Goal: Task Accomplishment & Management: Manage account settings

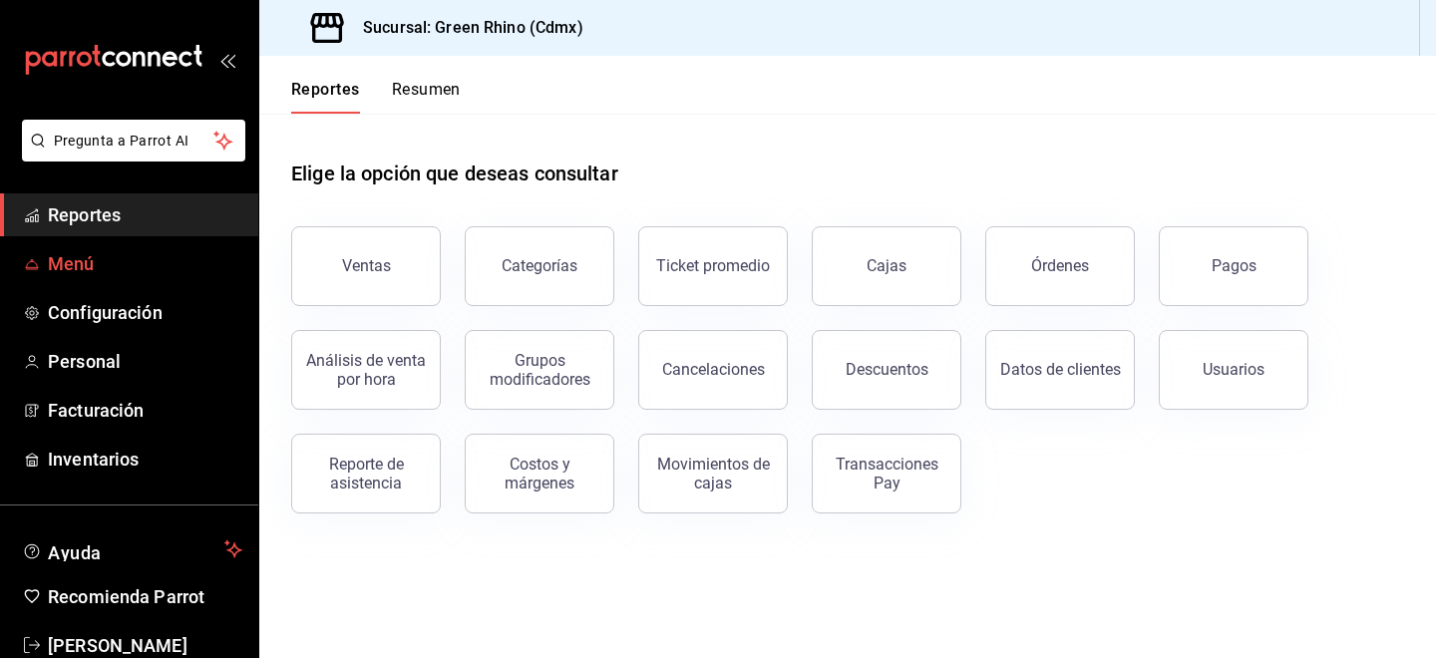
click at [118, 256] on span "Menú" at bounding box center [145, 263] width 194 height 27
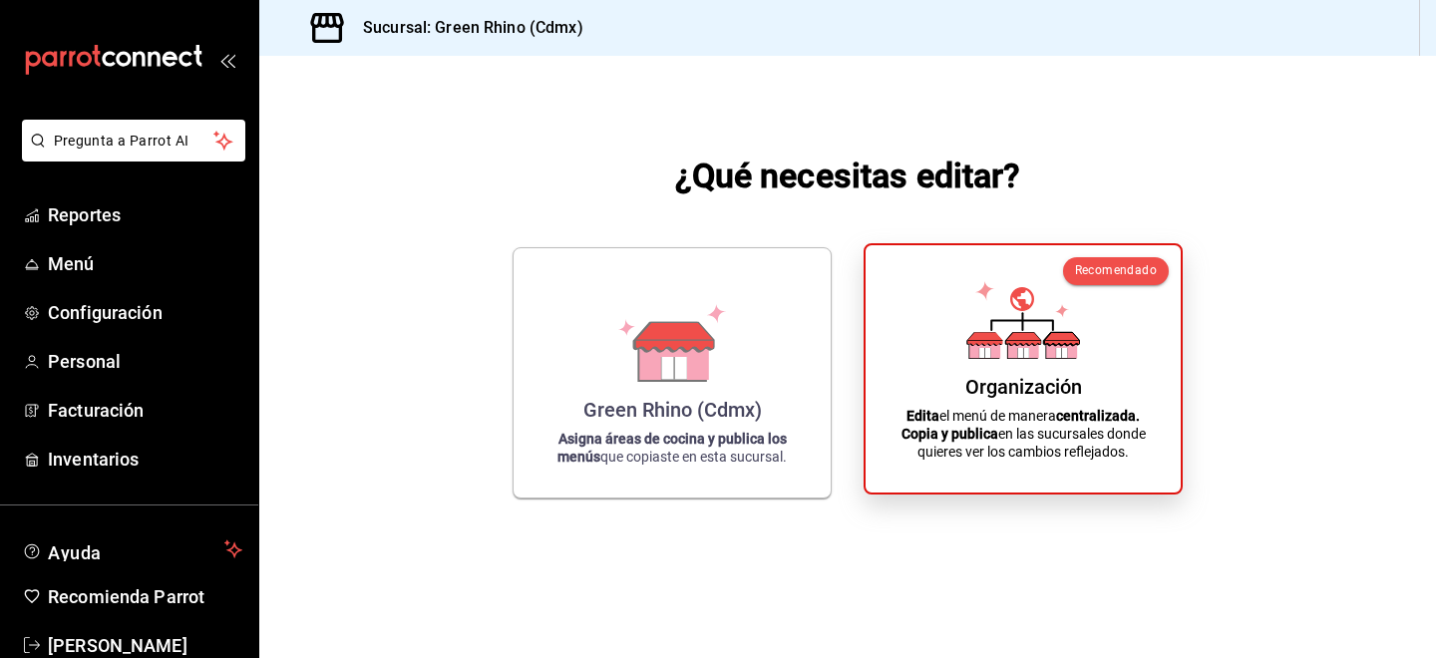
click at [958, 344] on div "Organización Edita el menú de manera centralizada. Copia y publica en las sucur…" at bounding box center [1022, 368] width 267 height 215
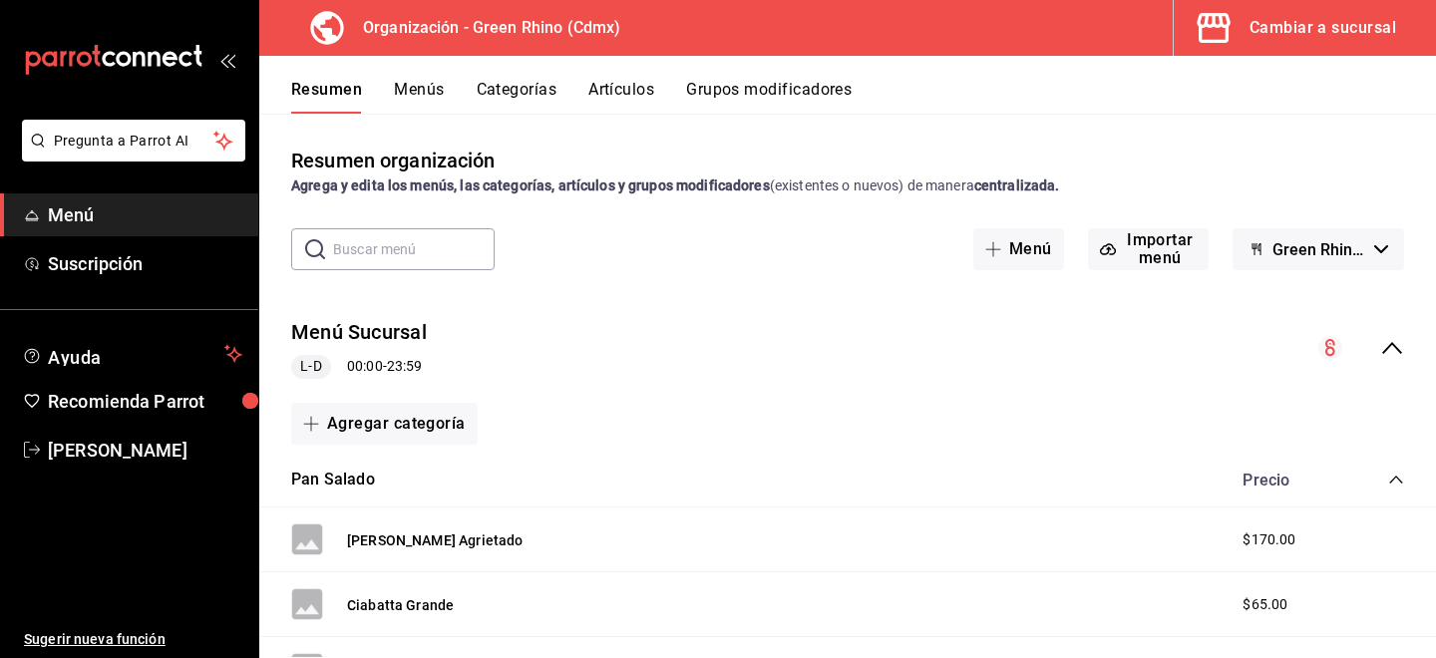
click at [449, 249] on input "text" at bounding box center [414, 249] width 162 height 40
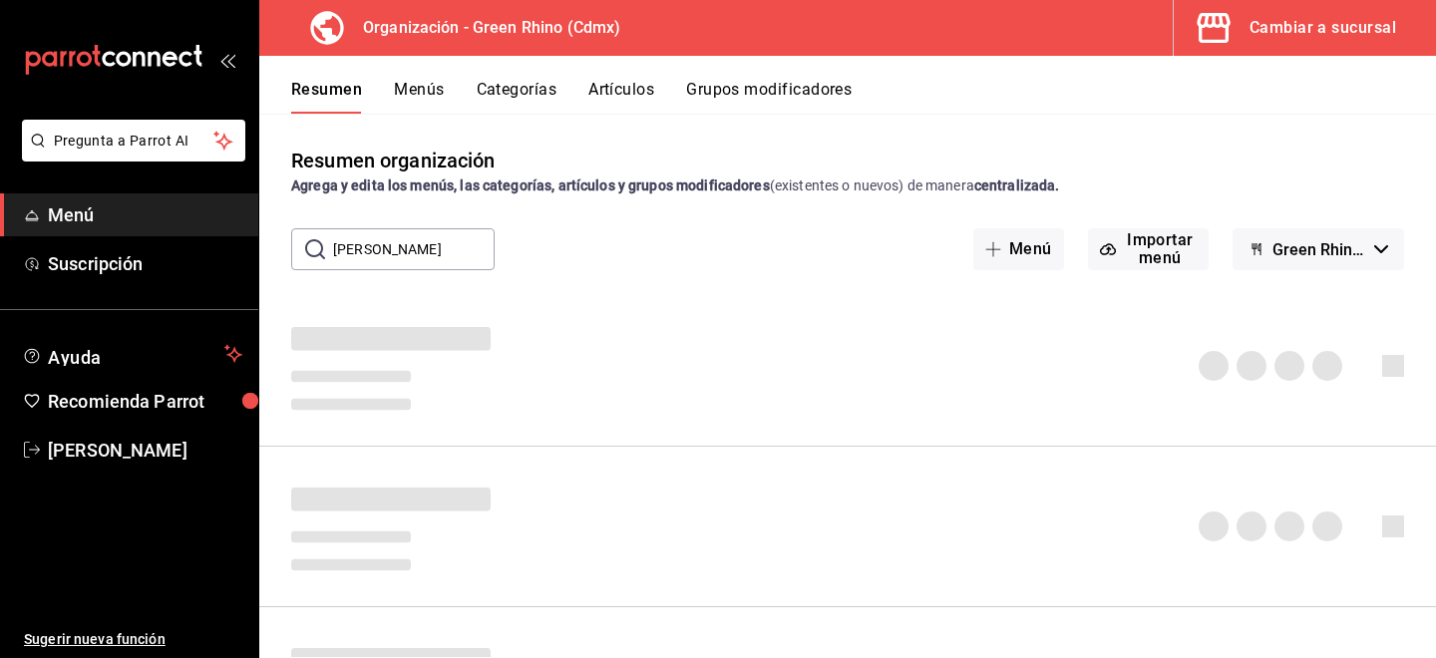
type input "[PERSON_NAME]"
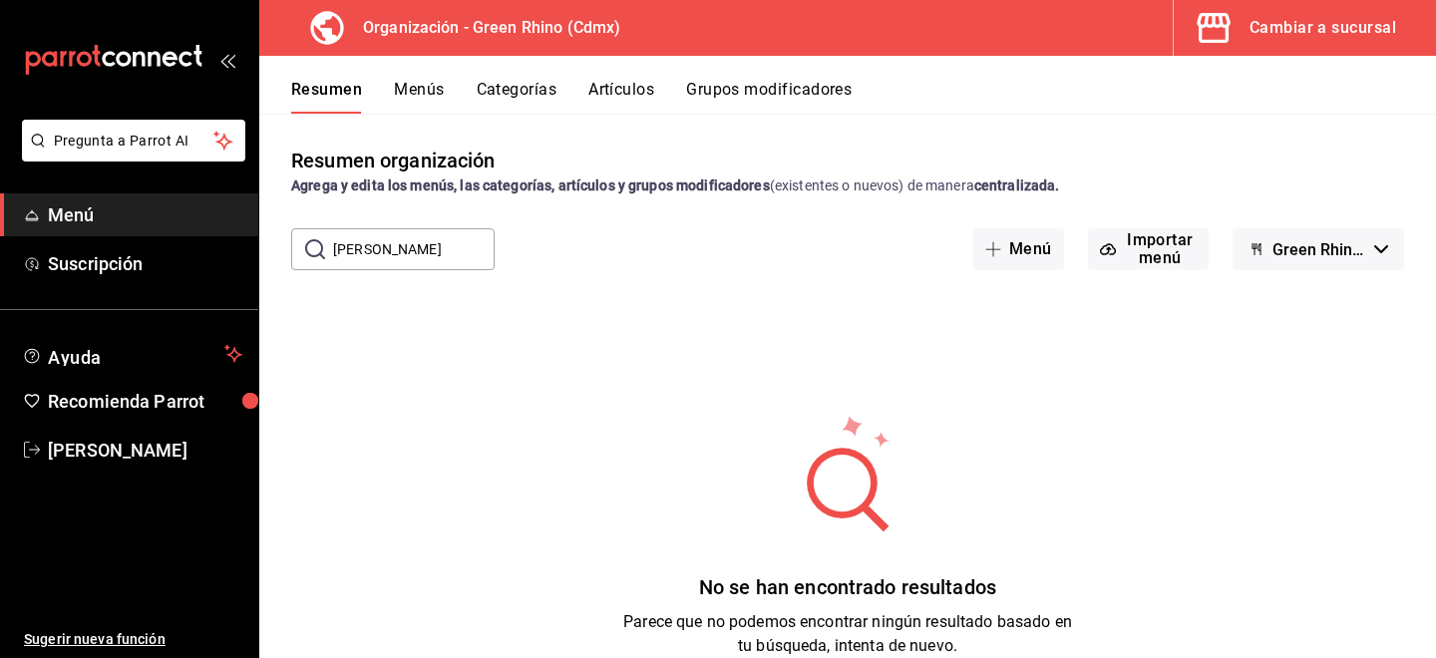
click at [448, 256] on input "[PERSON_NAME]" at bounding box center [414, 249] width 162 height 40
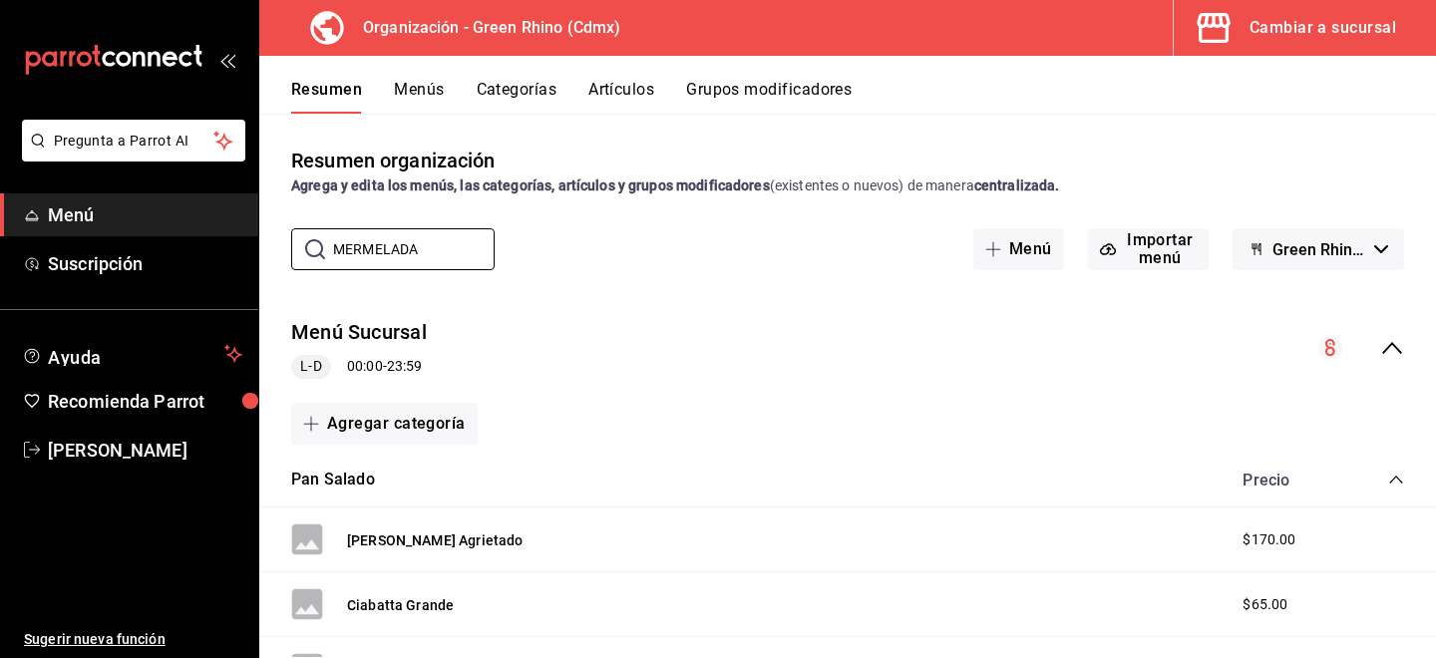
type input "MERMELADA"
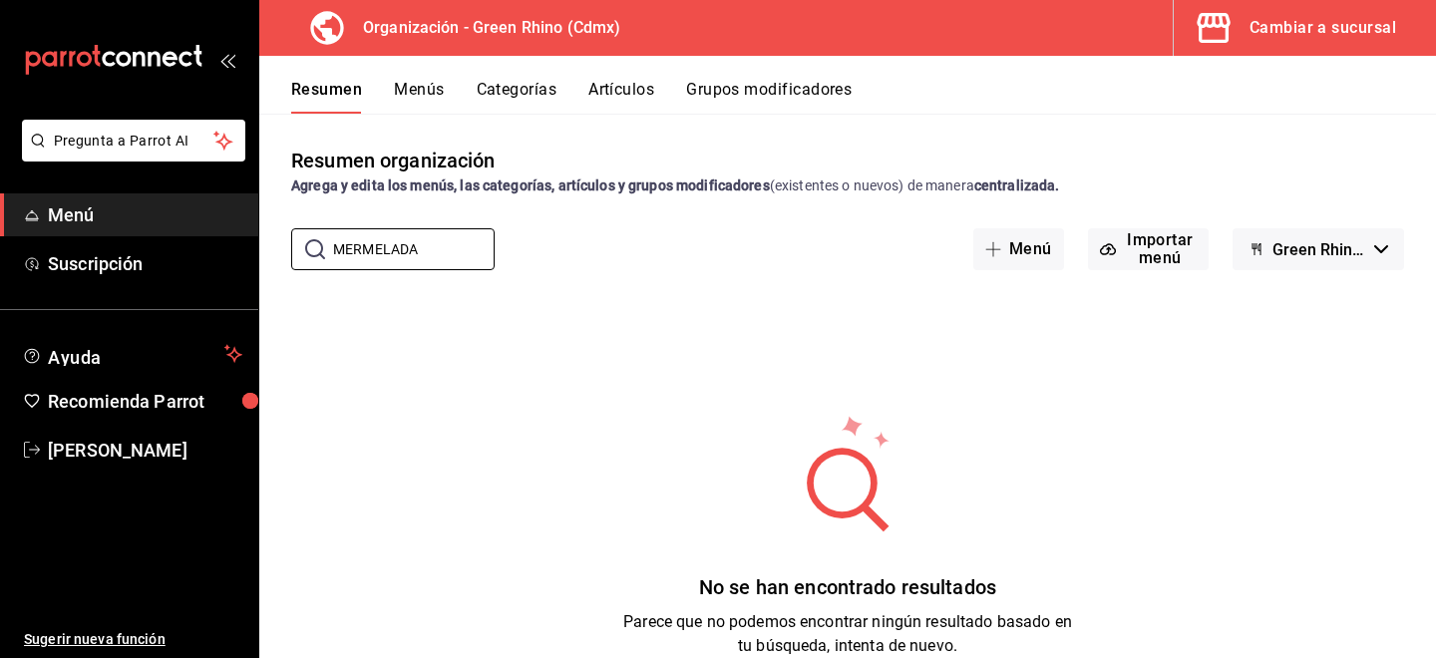
click at [606, 112] on button "Artículos" at bounding box center [621, 97] width 66 height 34
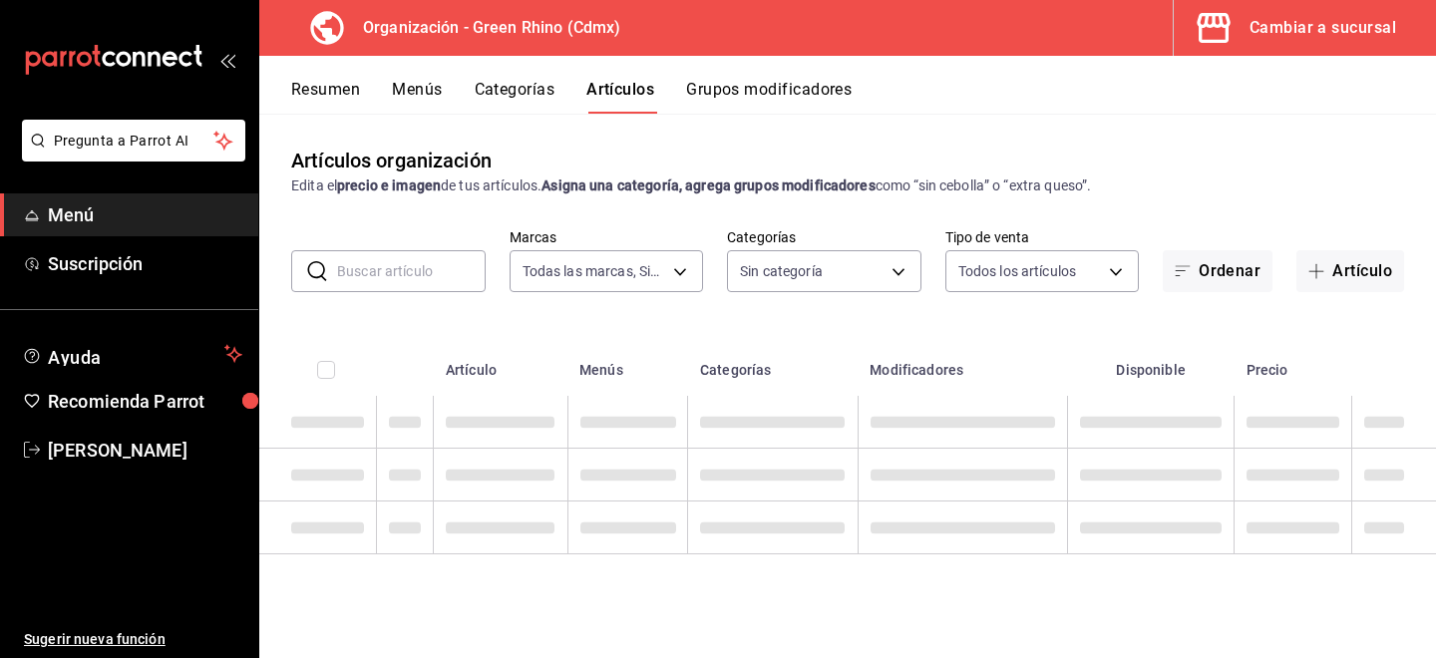
type input "718e4269-ab1b-41b6-b1a3-b54ad853307e"
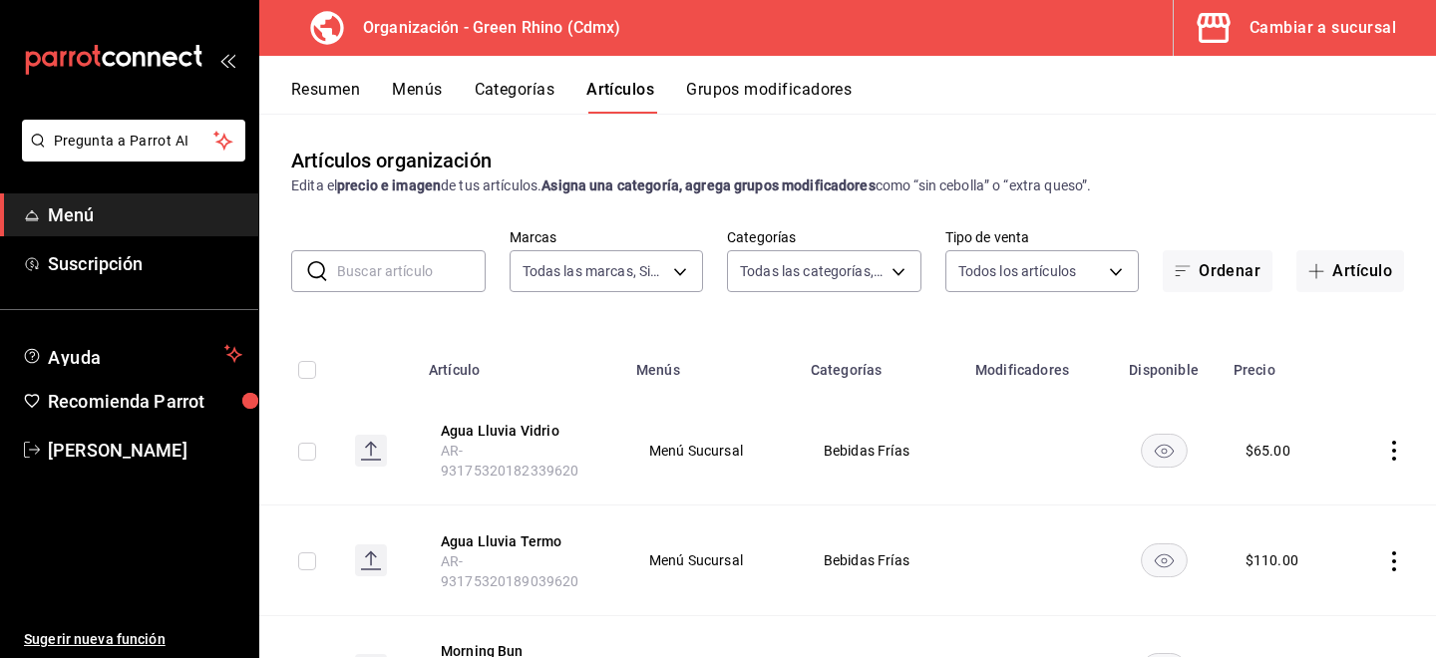
click at [386, 275] on input "text" at bounding box center [411, 271] width 149 height 40
type input "a63415d0-f08f-4da5-93bf-970c3b860b08,be571465-ace9-4e63-97a2-0382f1ecc6c2,096c3…"
type input "MERMELADA"
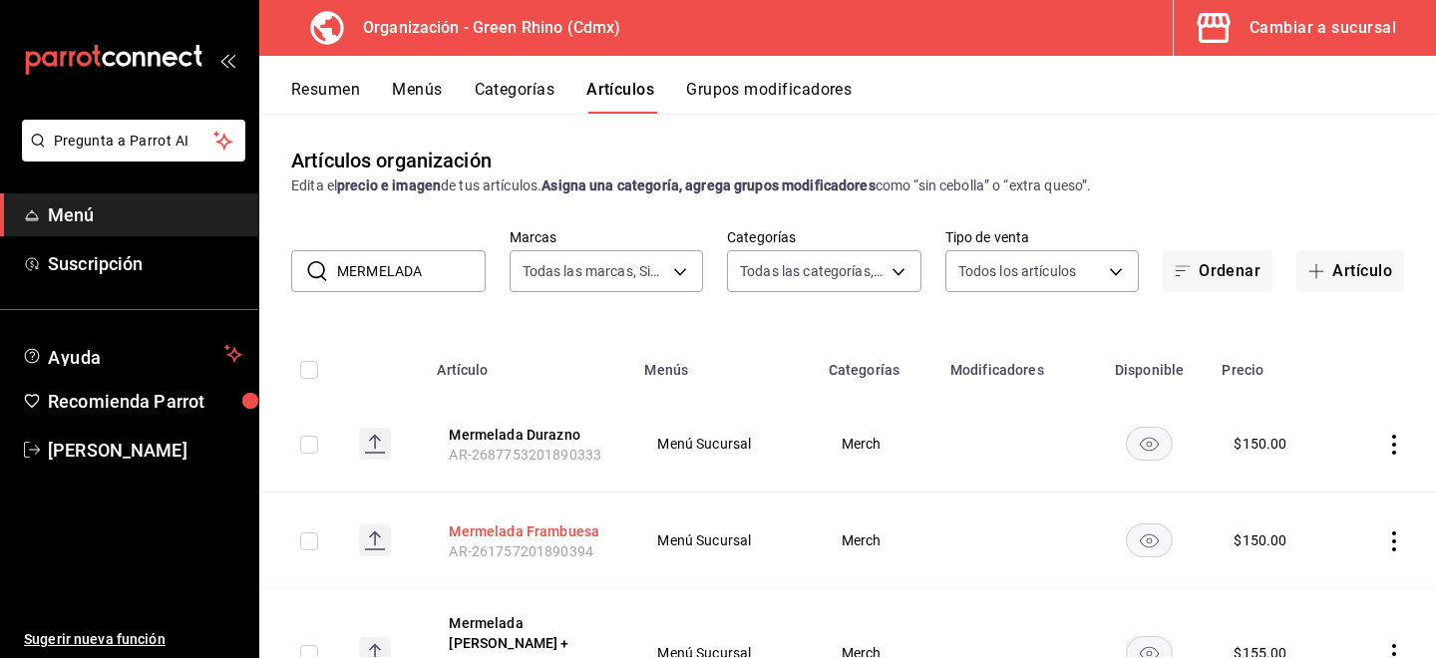
click at [524, 523] on button "Mermelada Frambuesa" at bounding box center [529, 531] width 160 height 20
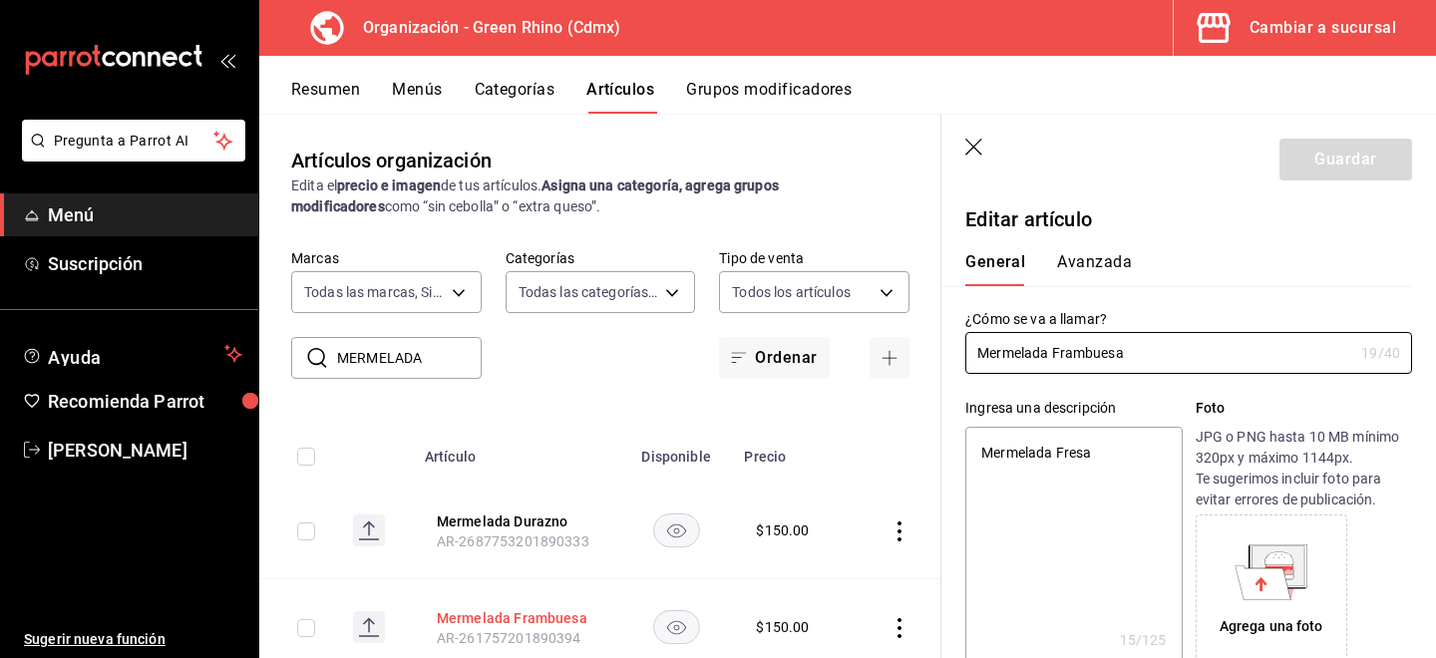
type textarea "x"
type input "$150.00"
click at [976, 140] on icon "button" at bounding box center [975, 149] width 20 height 20
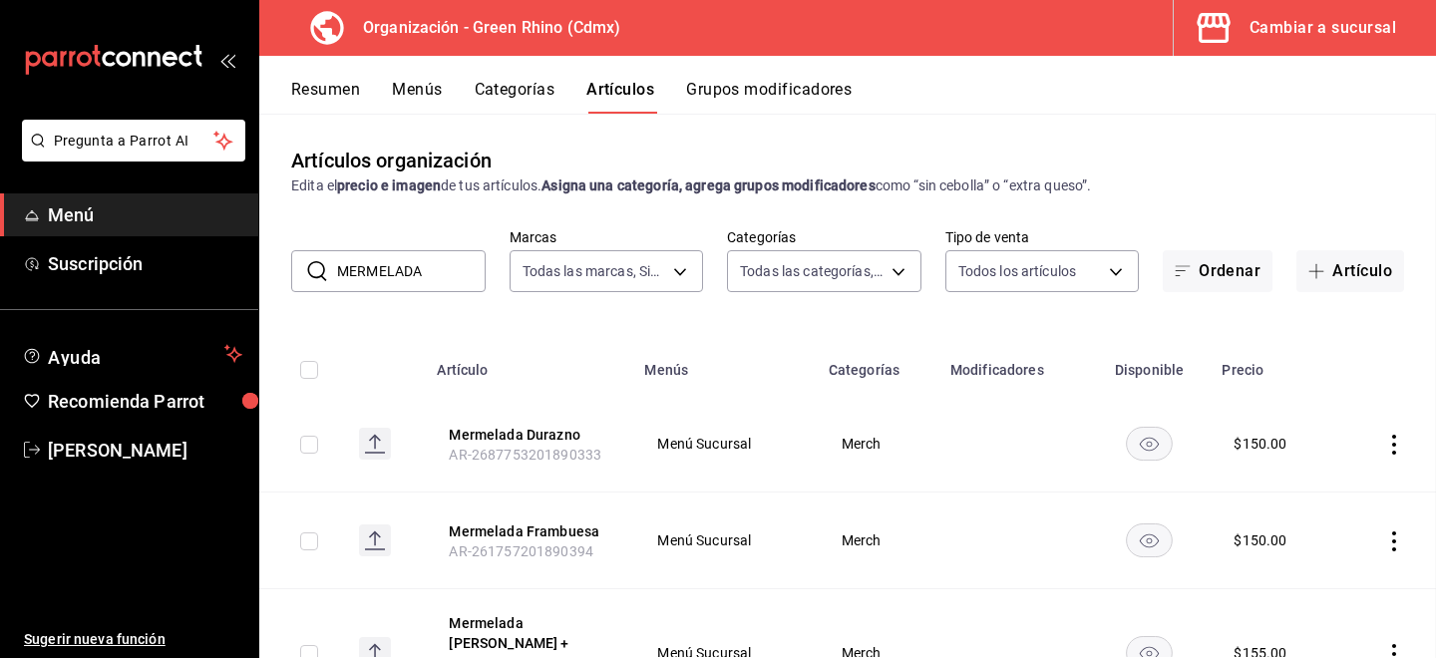
scroll to position [111, 0]
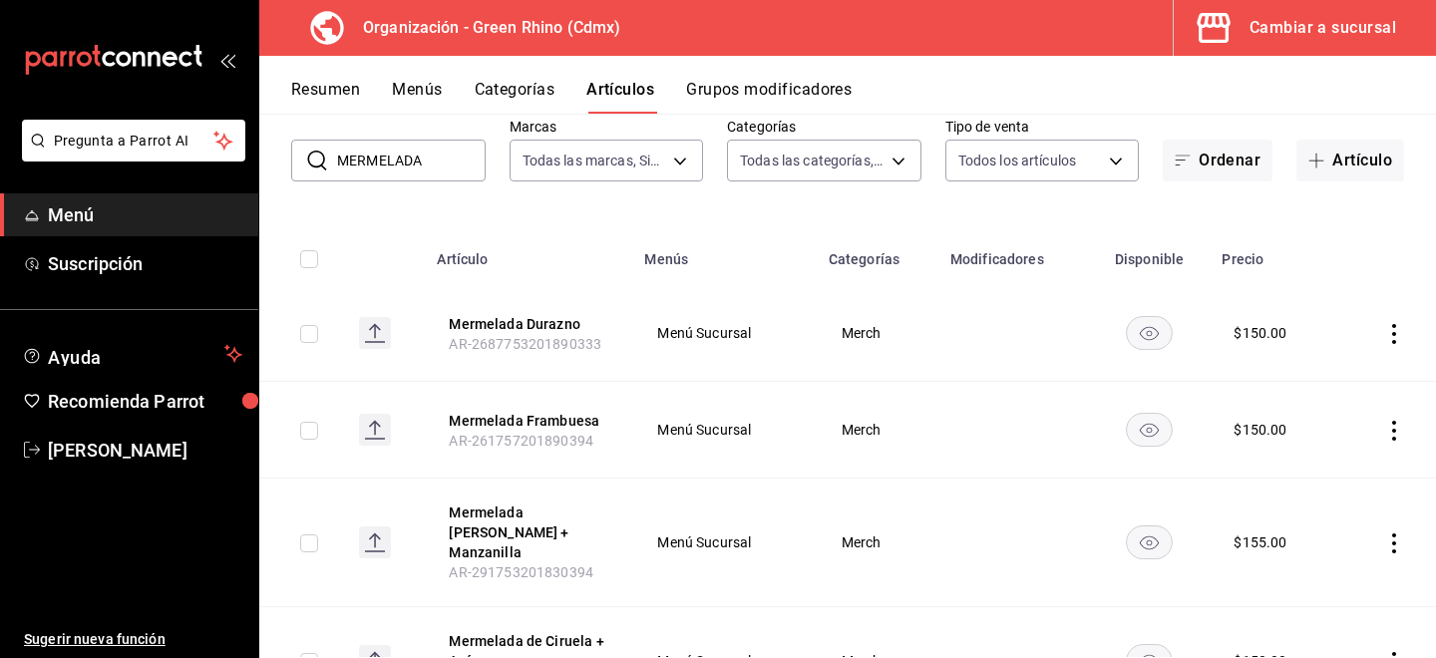
click at [1398, 440] on icon "actions" at bounding box center [1394, 431] width 20 height 20
click at [1314, 524] on span "Duplicar" at bounding box center [1334, 516] width 52 height 21
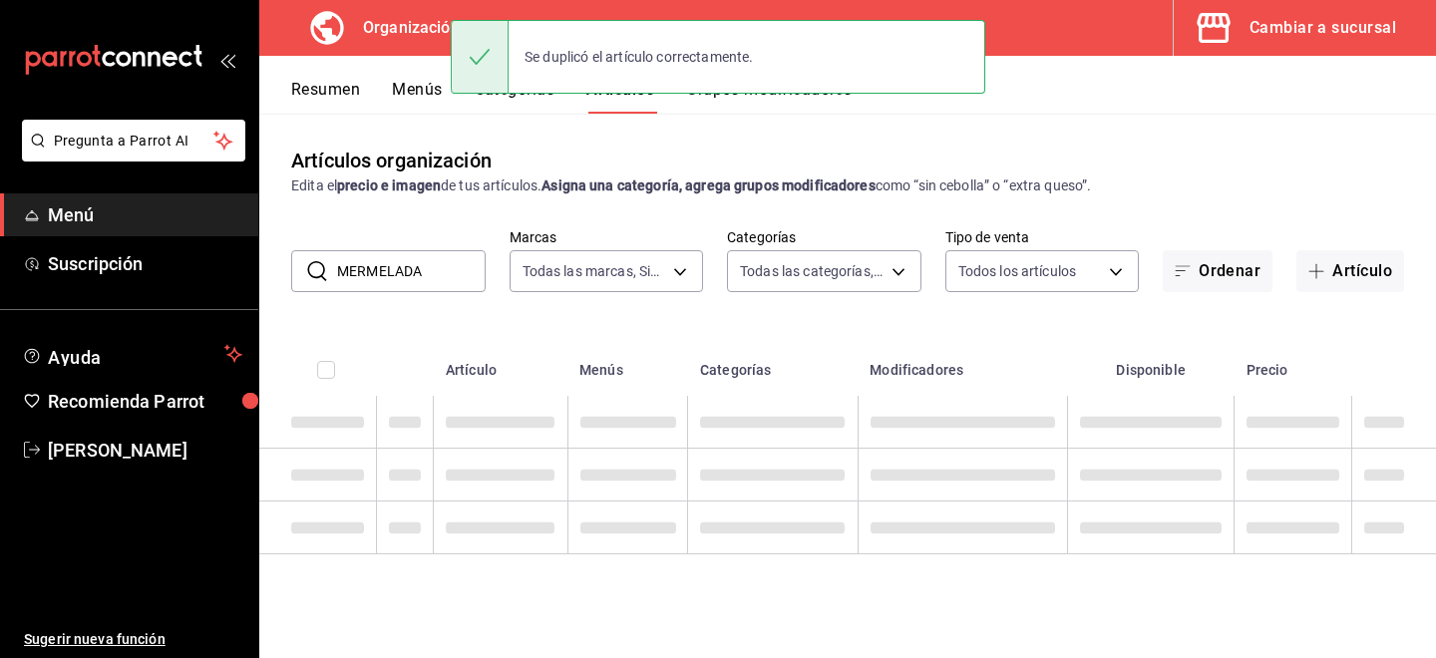
scroll to position [0, 0]
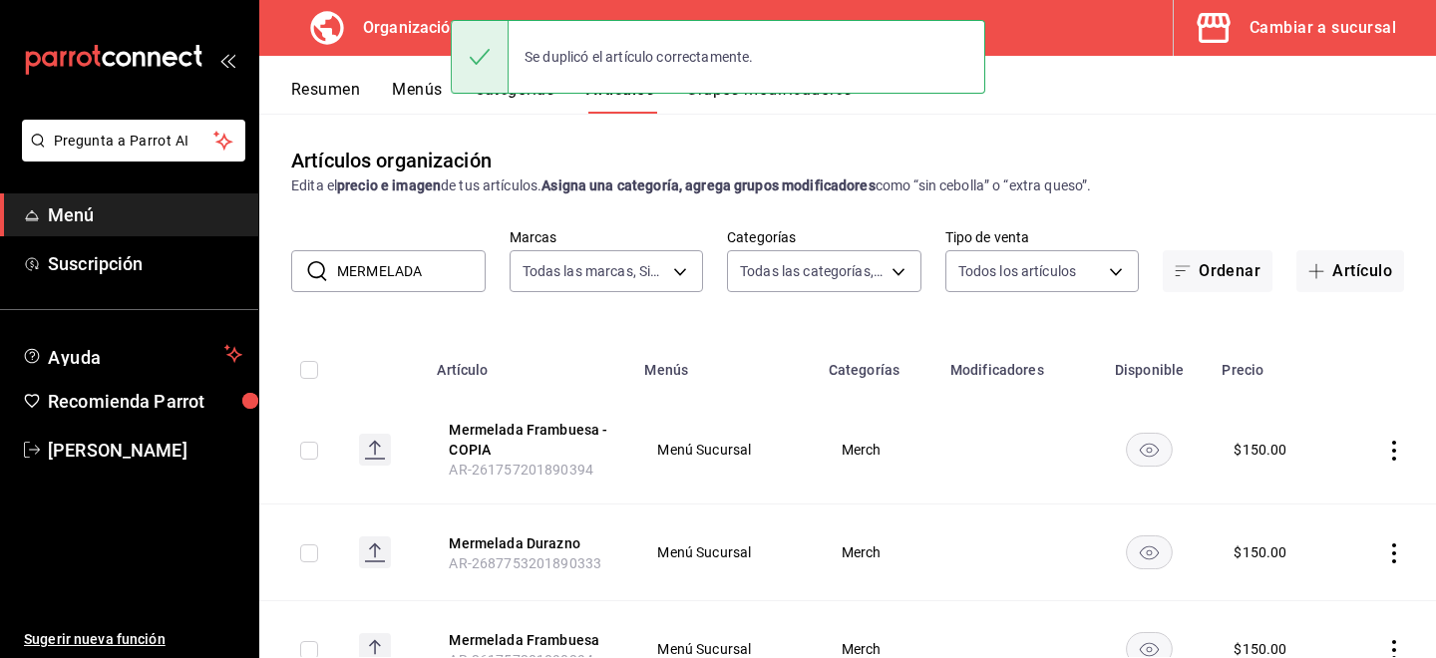
click at [1394, 450] on icon "actions" at bounding box center [1394, 451] width 4 height 20
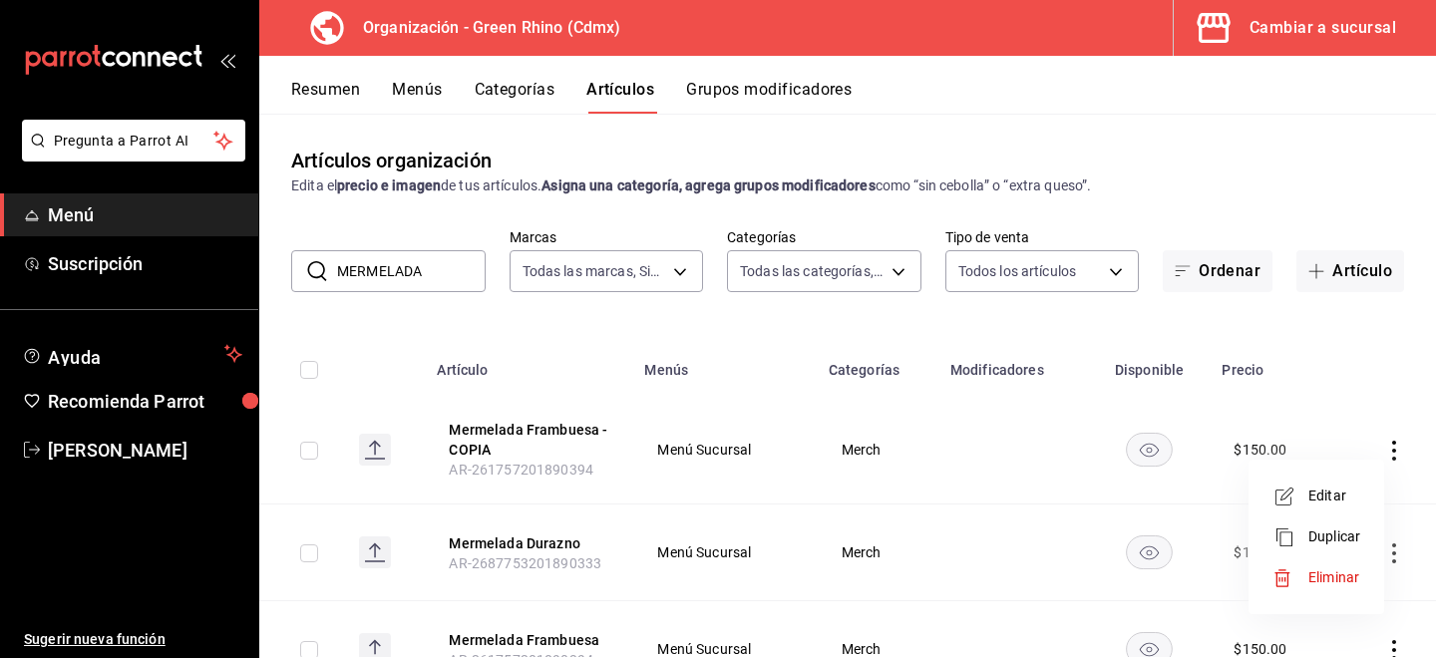
click at [1333, 494] on span "Editar" at bounding box center [1334, 496] width 52 height 21
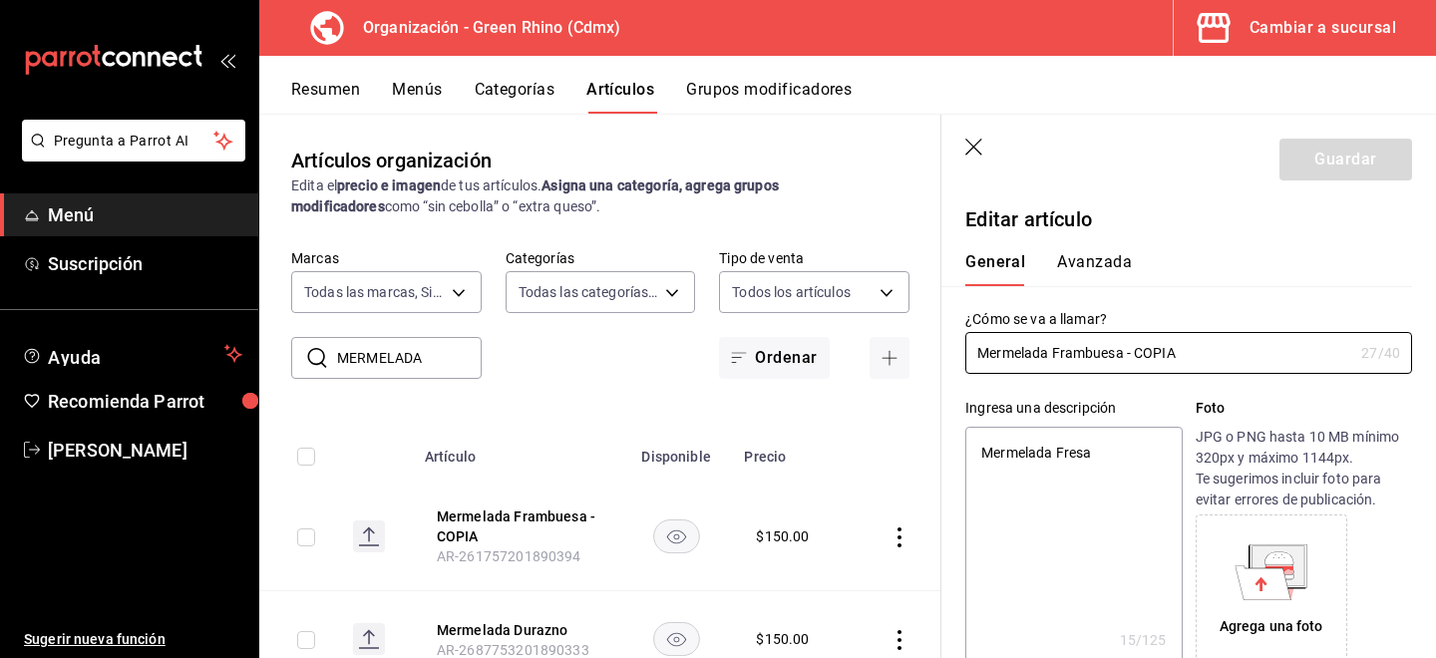
type textarea "x"
type input "$150.00"
drag, startPoint x: 1210, startPoint y: 357, endPoint x: 1063, endPoint y: 350, distance: 147.7
click at [1063, 350] on input "Mermelada Frambuesa - COPIA" at bounding box center [1159, 353] width 388 height 40
type input "Mermelada Fr"
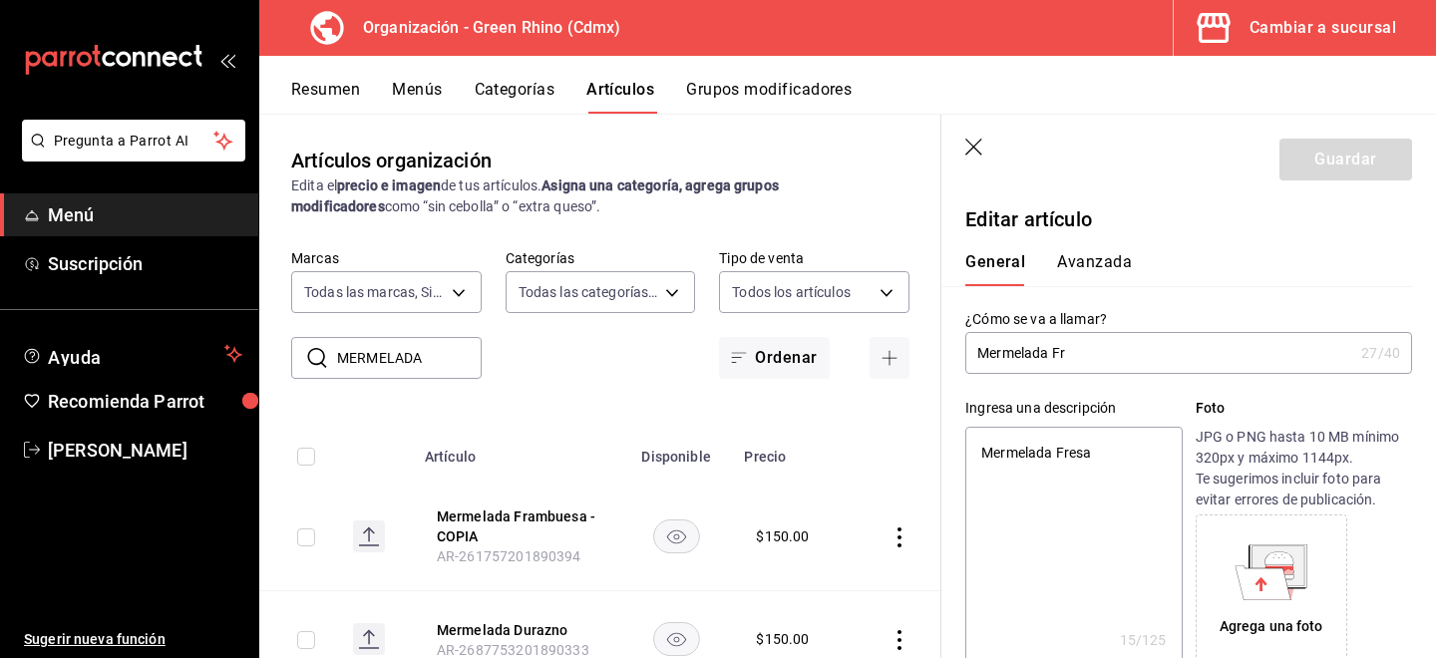
type textarea "x"
type input "Mermelada F"
type textarea "x"
type input "Mermelada"
type textarea "x"
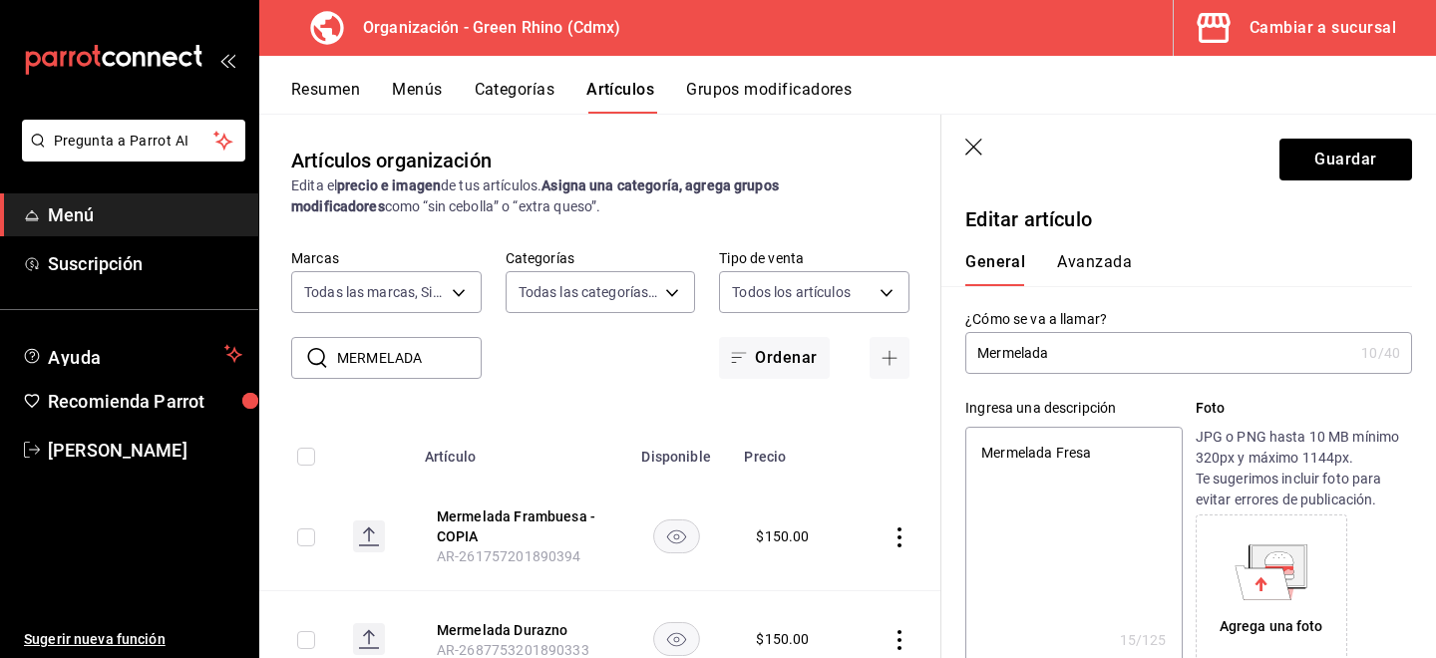
type input "Mermelada M"
type textarea "x"
type input "Mermelada Mo"
type textarea "x"
type input "Mermelada Mor"
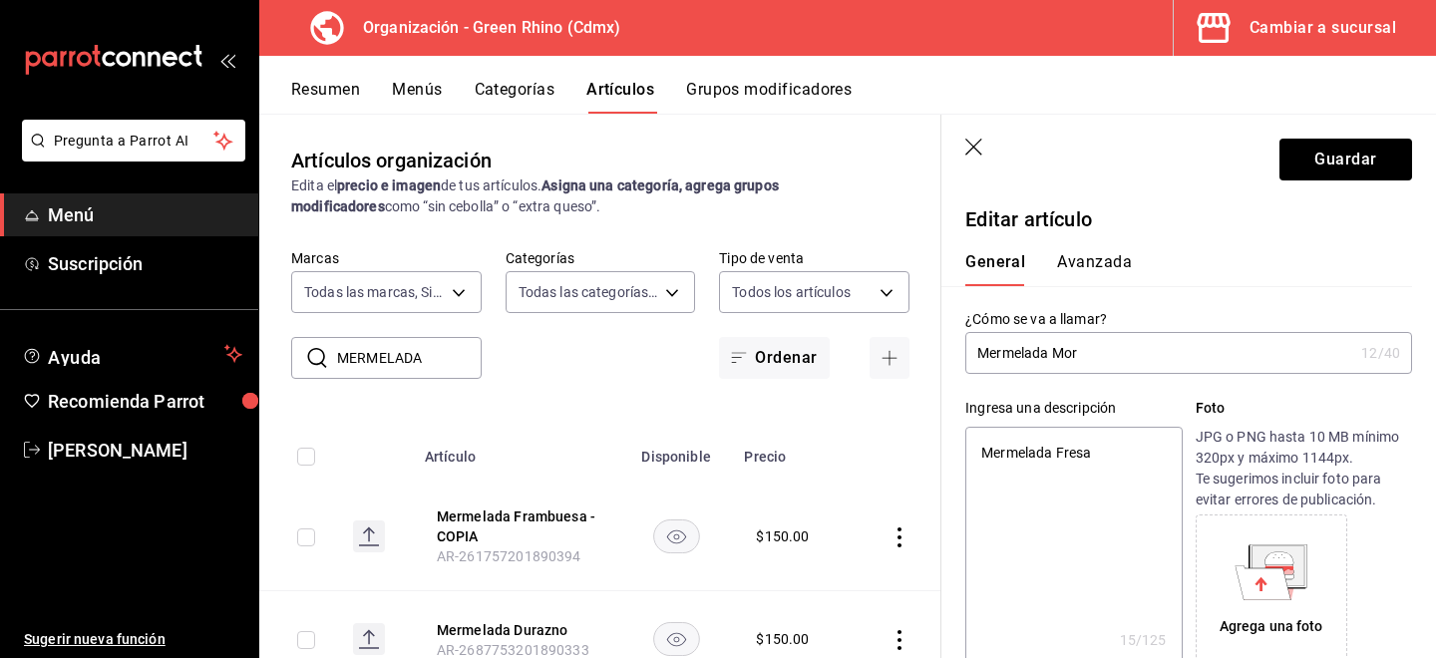
type textarea "x"
type input "Mermelada [PERSON_NAME]"
type textarea "x"
type input "Mermelada [PERSON_NAME]"
type textarea "x"
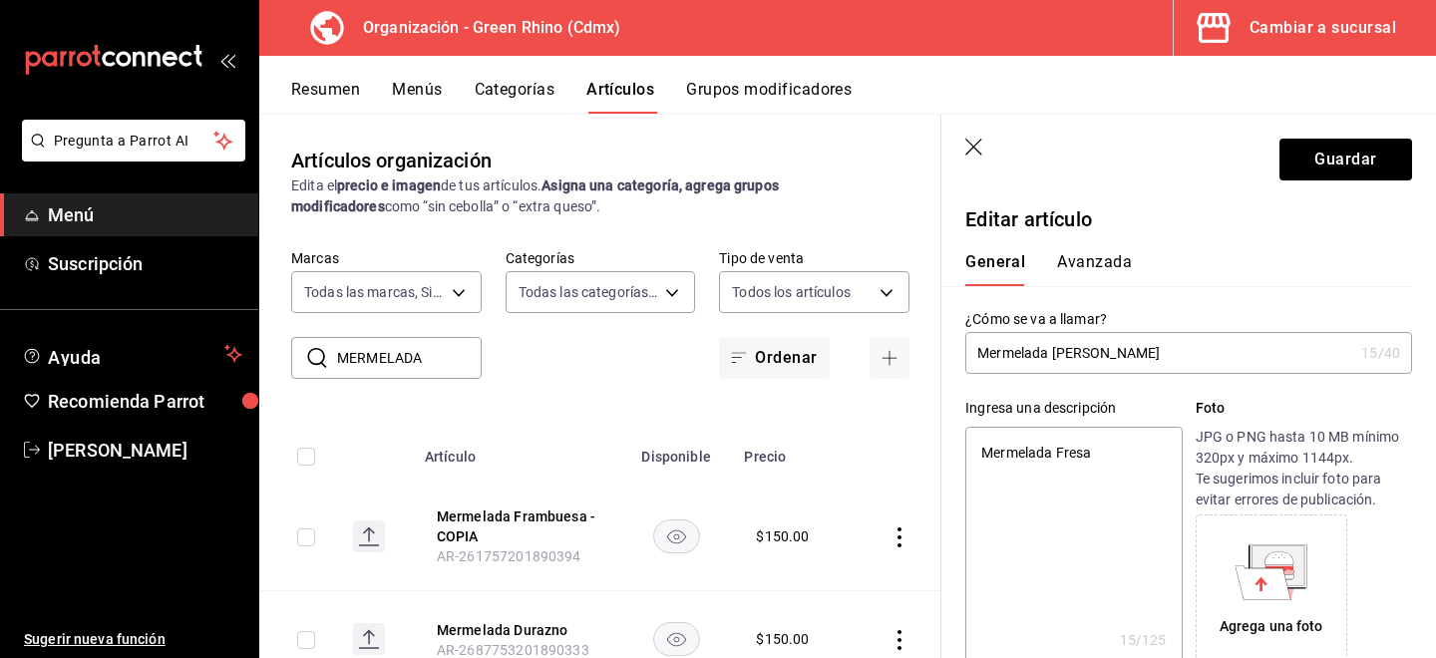
type input "Mermelada [PERSON_NAME] A"
type textarea "x"
type input "Mermelada [PERSON_NAME] Az"
type textarea "x"
type input "Mermelada [PERSON_NAME]"
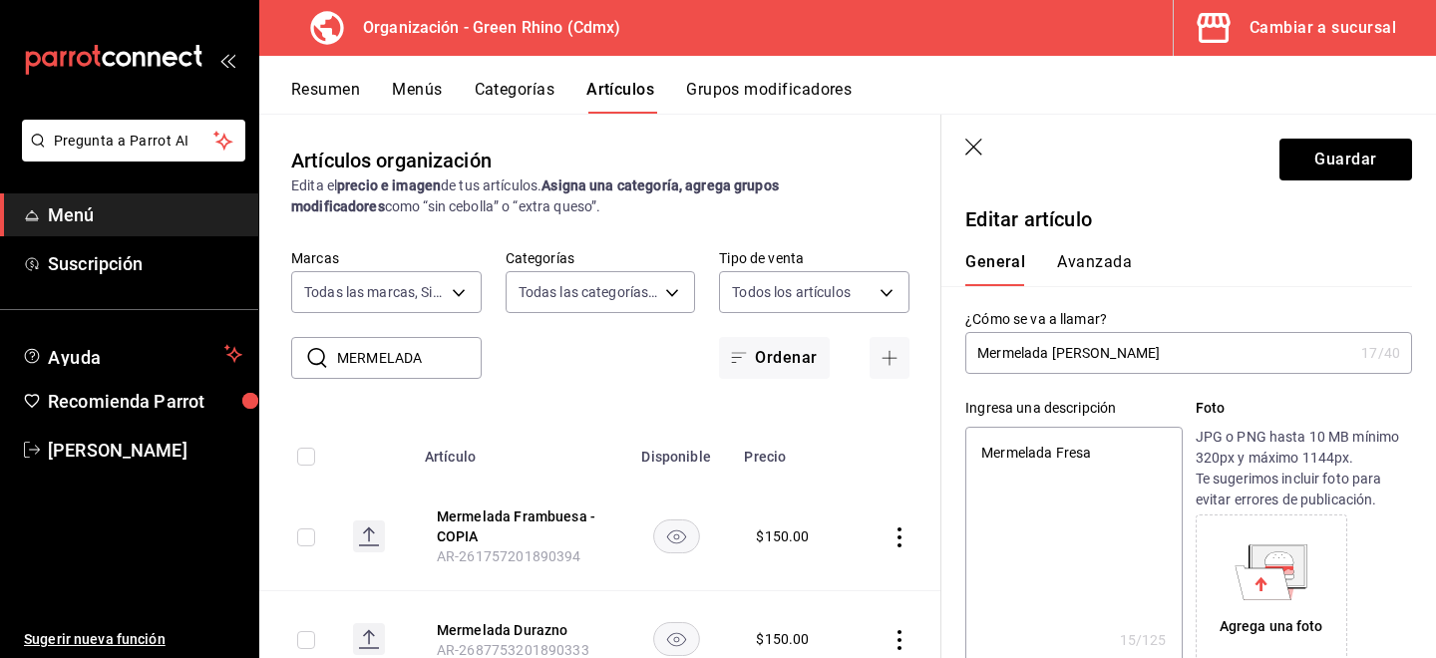
type textarea "x"
type input "Mermelada [PERSON_NAME] Azul"
type textarea "x"
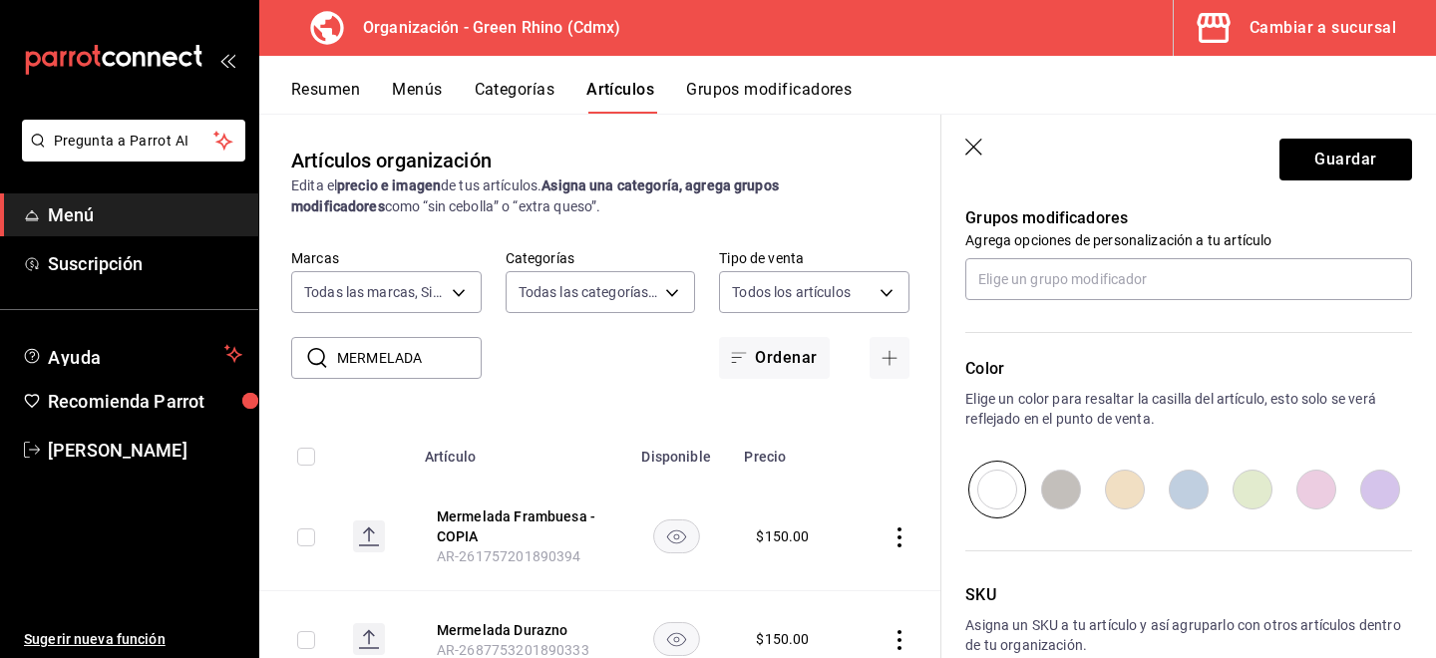
scroll to position [1002, 0]
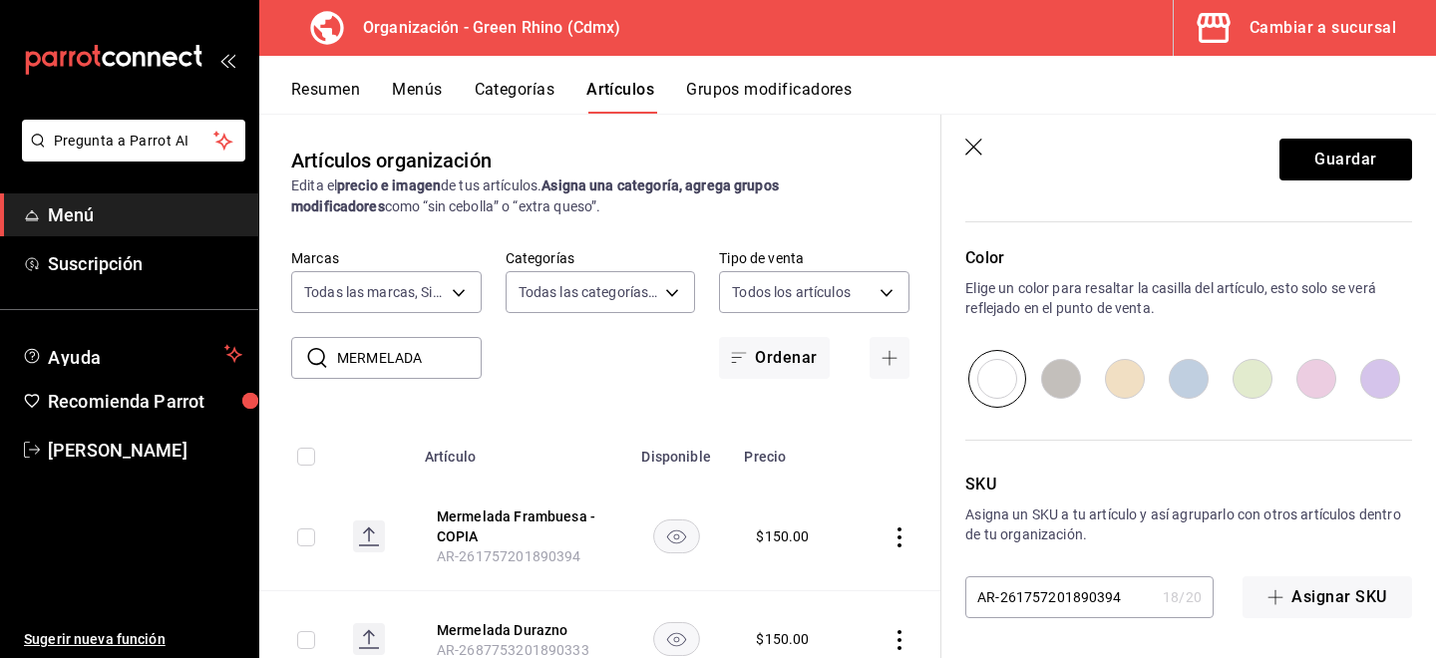
type input "Mermelada [PERSON_NAME] Azul"
drag, startPoint x: 1093, startPoint y: 593, endPoint x: 1357, endPoint y: 614, distance: 265.0
click at [1357, 614] on div "AR-261757201890394 18 / 20 ​ Asignar SKU" at bounding box center [1188, 597] width 447 height 42
type textarea "x"
type input "AR-2617572018903943"
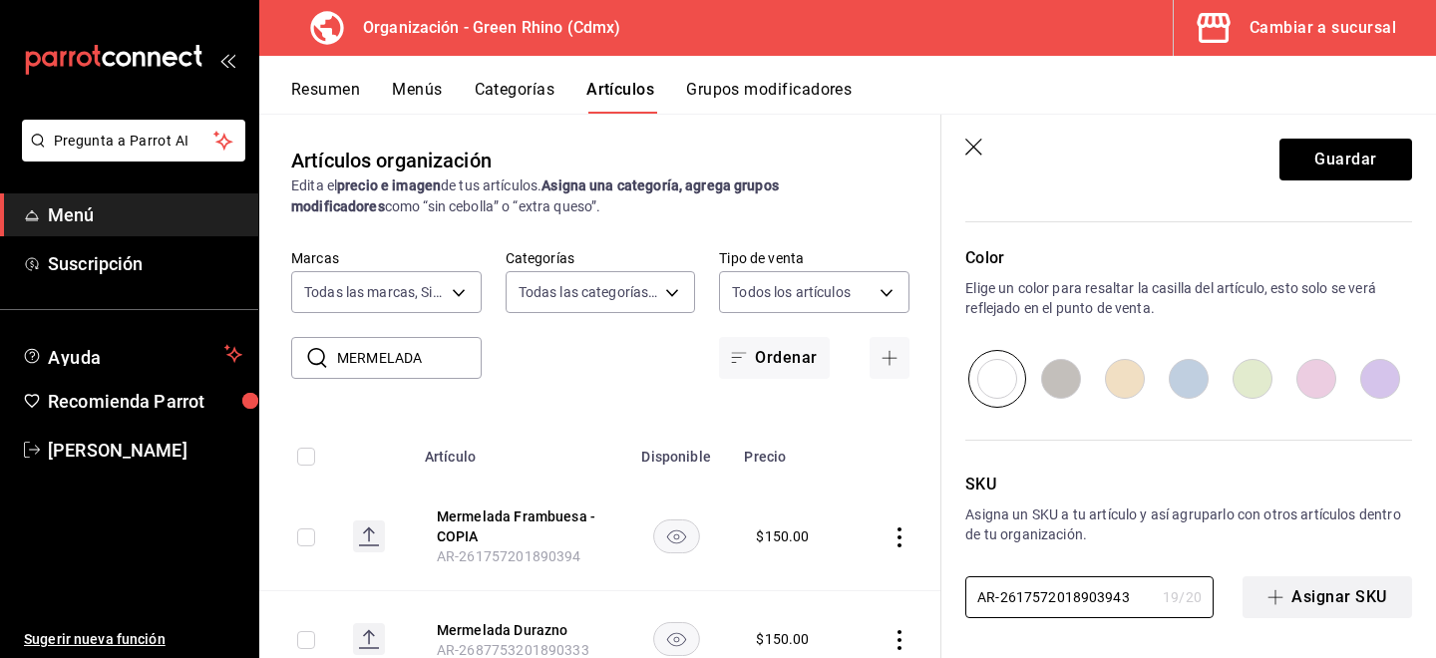
type textarea "x"
type input "AR-26175720189039434"
type textarea "x"
type input "AR-26175720189039434"
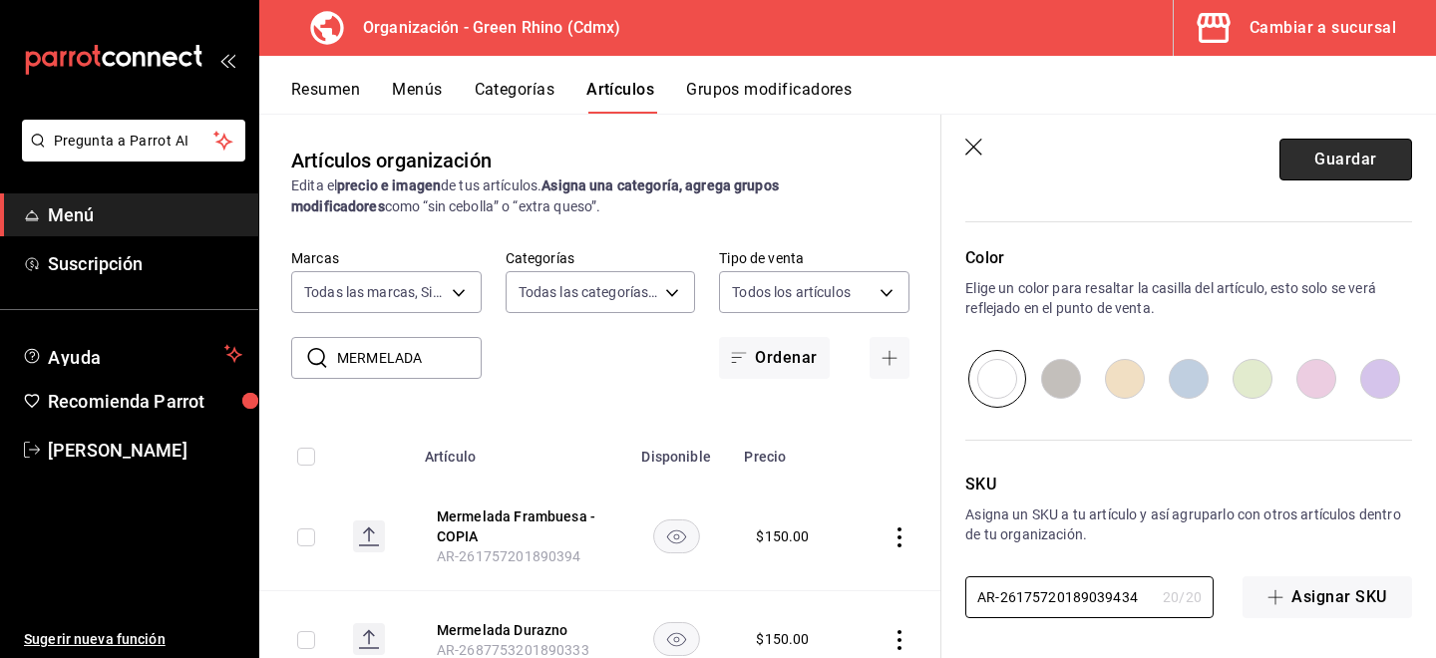
click at [1350, 145] on button "Guardar" at bounding box center [1345, 160] width 133 height 42
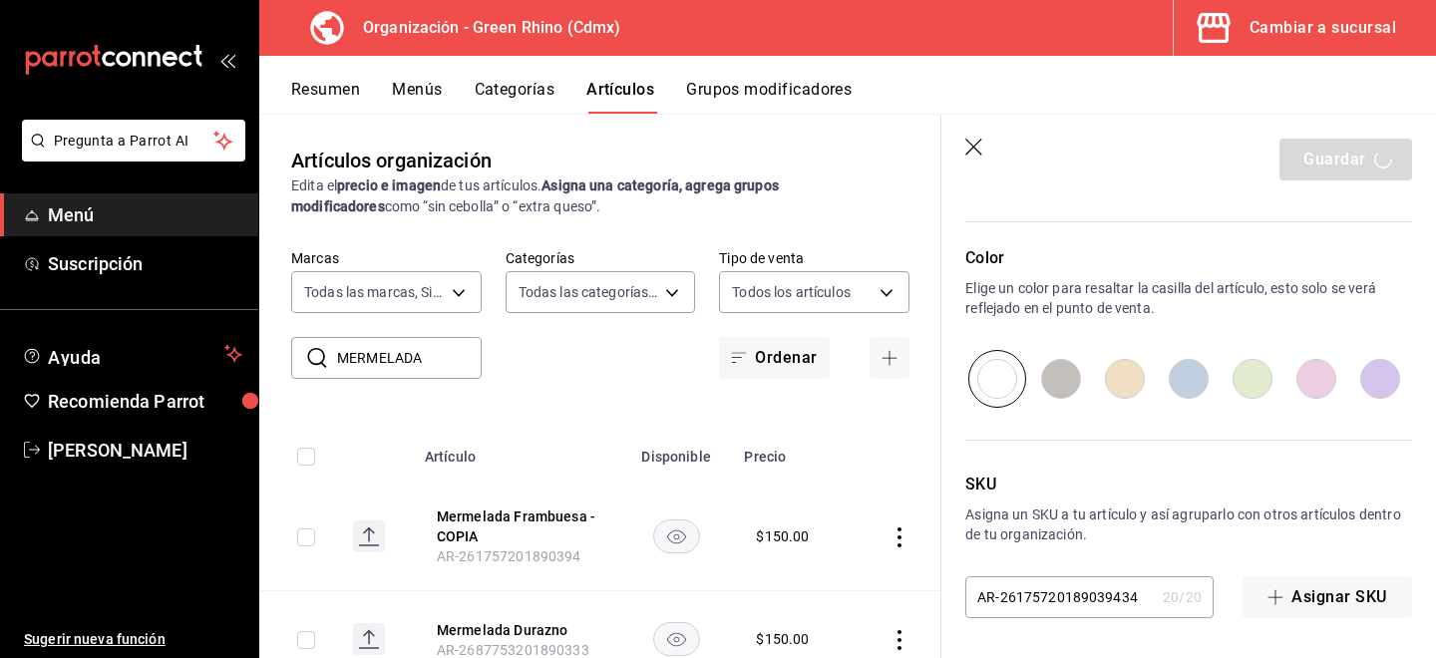
scroll to position [0, 0]
type textarea "x"
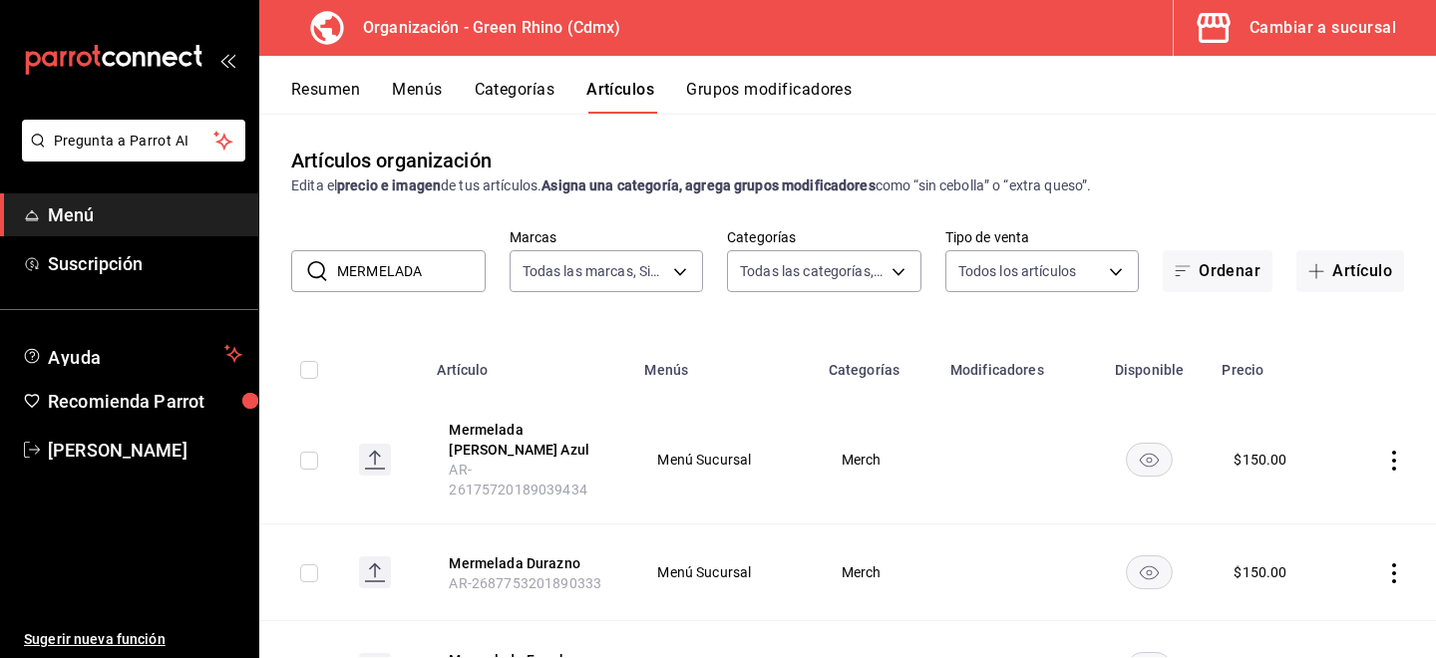
click at [125, 224] on span "Menú" at bounding box center [145, 214] width 194 height 27
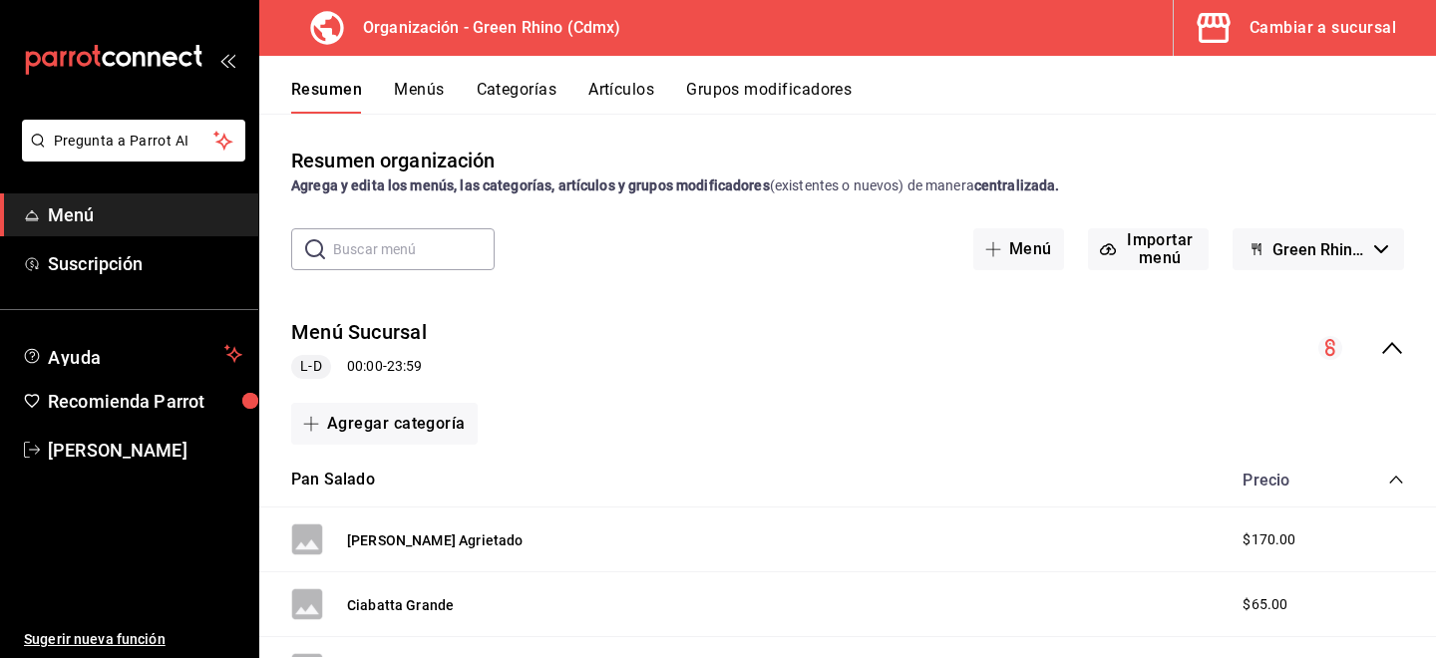
click at [1299, 18] on div "Cambiar a sucursal" at bounding box center [1322, 28] width 147 height 28
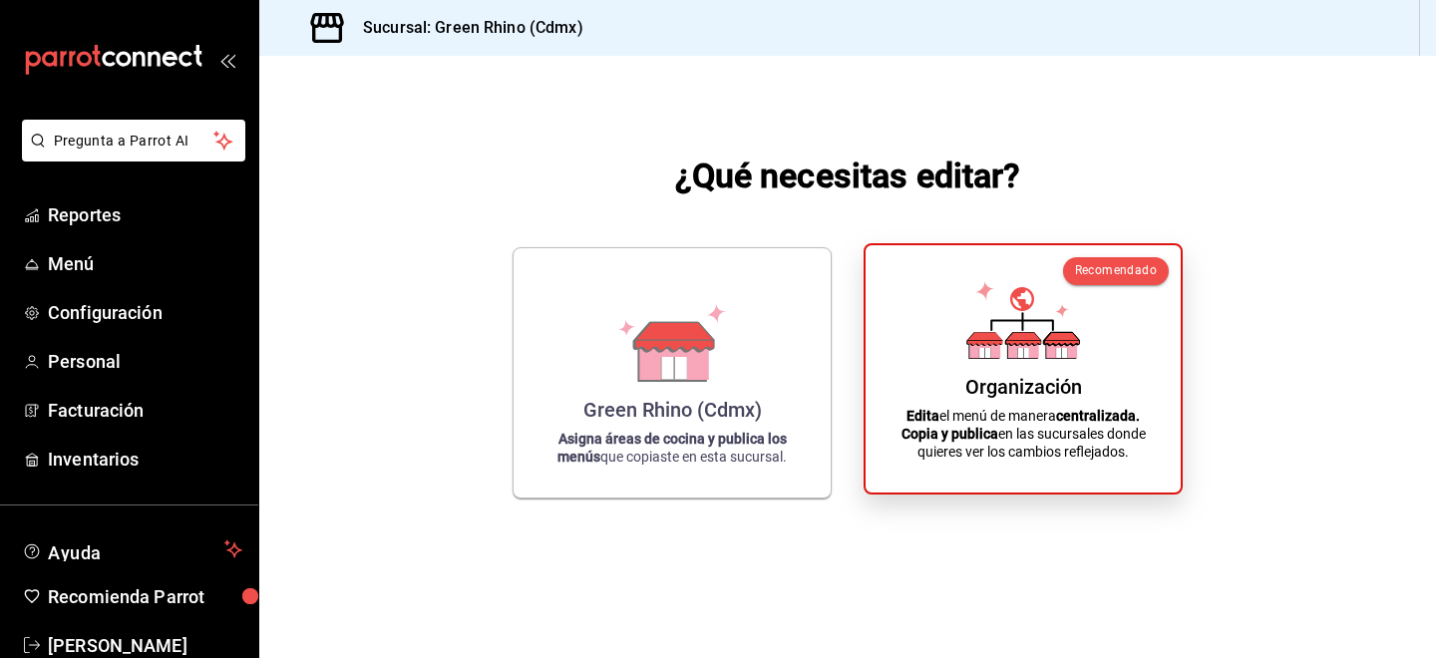
click at [1091, 383] on div "Organización Edita el menú de manera centralizada. Copia y publica en las sucur…" at bounding box center [1022, 368] width 267 height 215
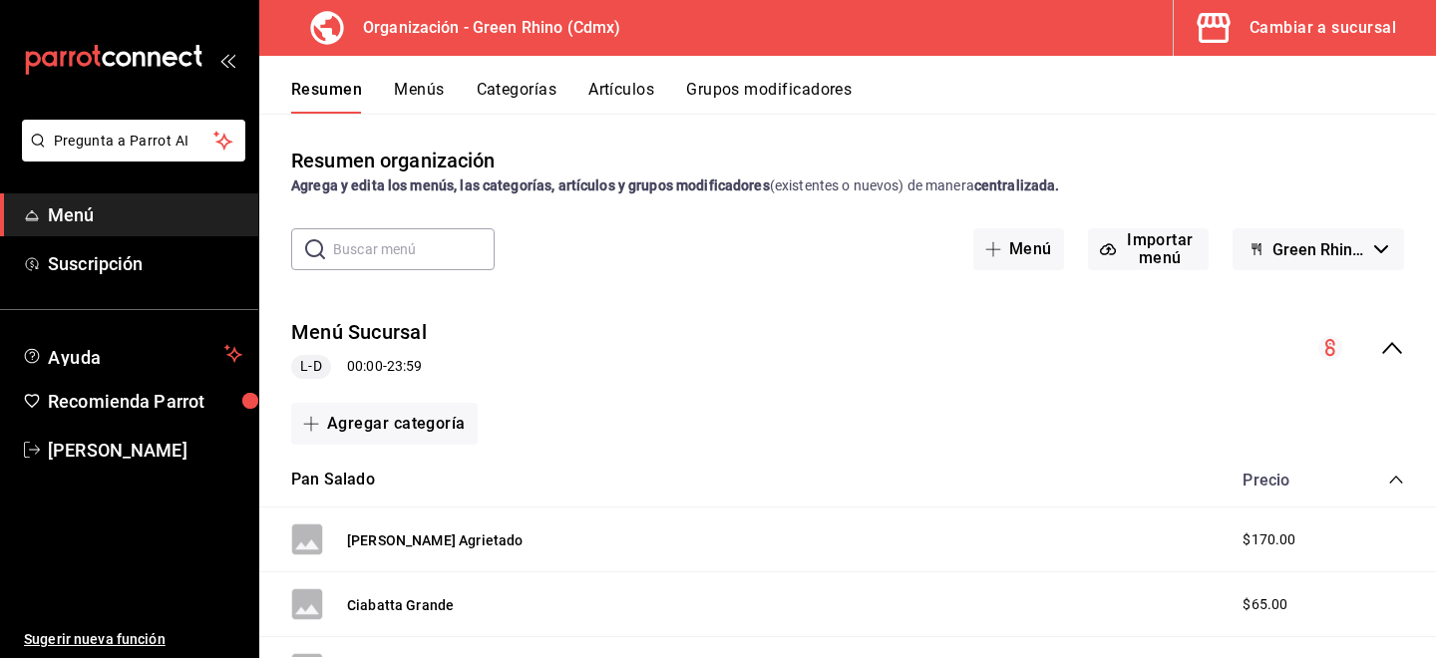
click at [424, 97] on button "Menús" at bounding box center [419, 97] width 50 height 34
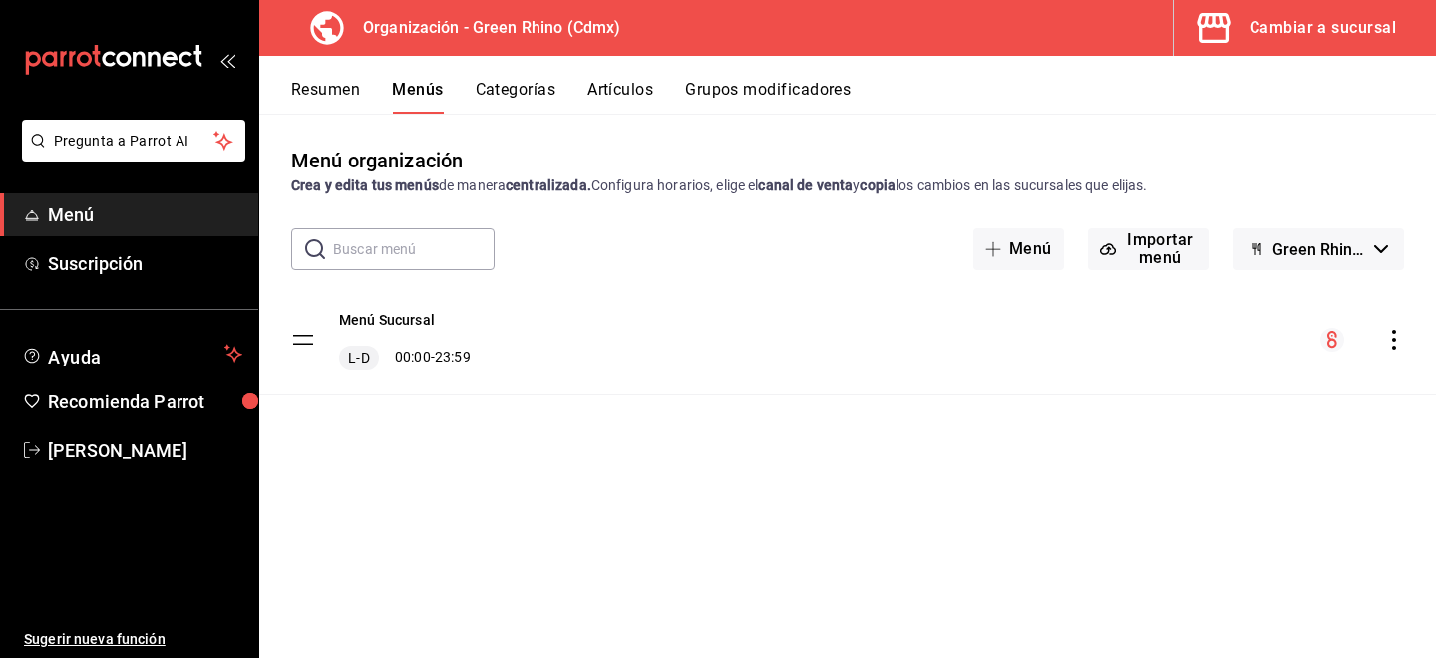
click at [1397, 345] on icon "actions" at bounding box center [1394, 340] width 20 height 20
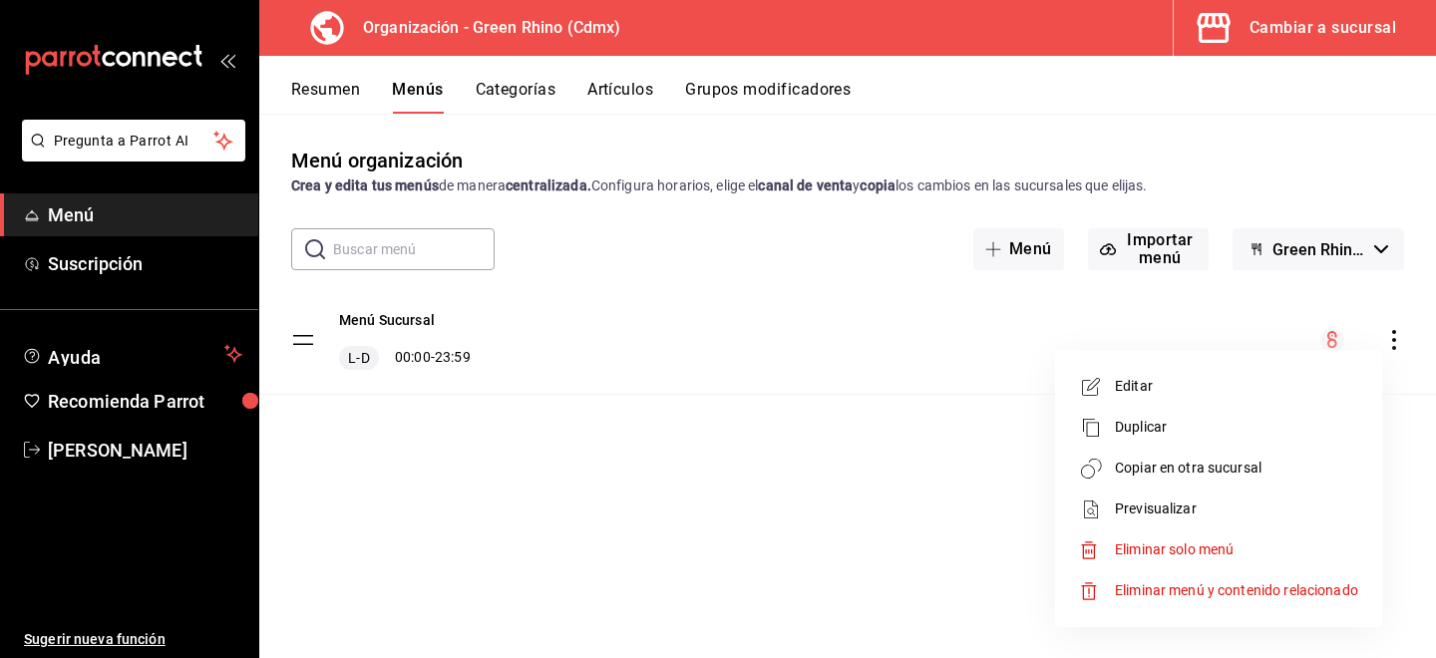
click at [1122, 472] on span "Copiar en otra sucursal" at bounding box center [1236, 468] width 243 height 21
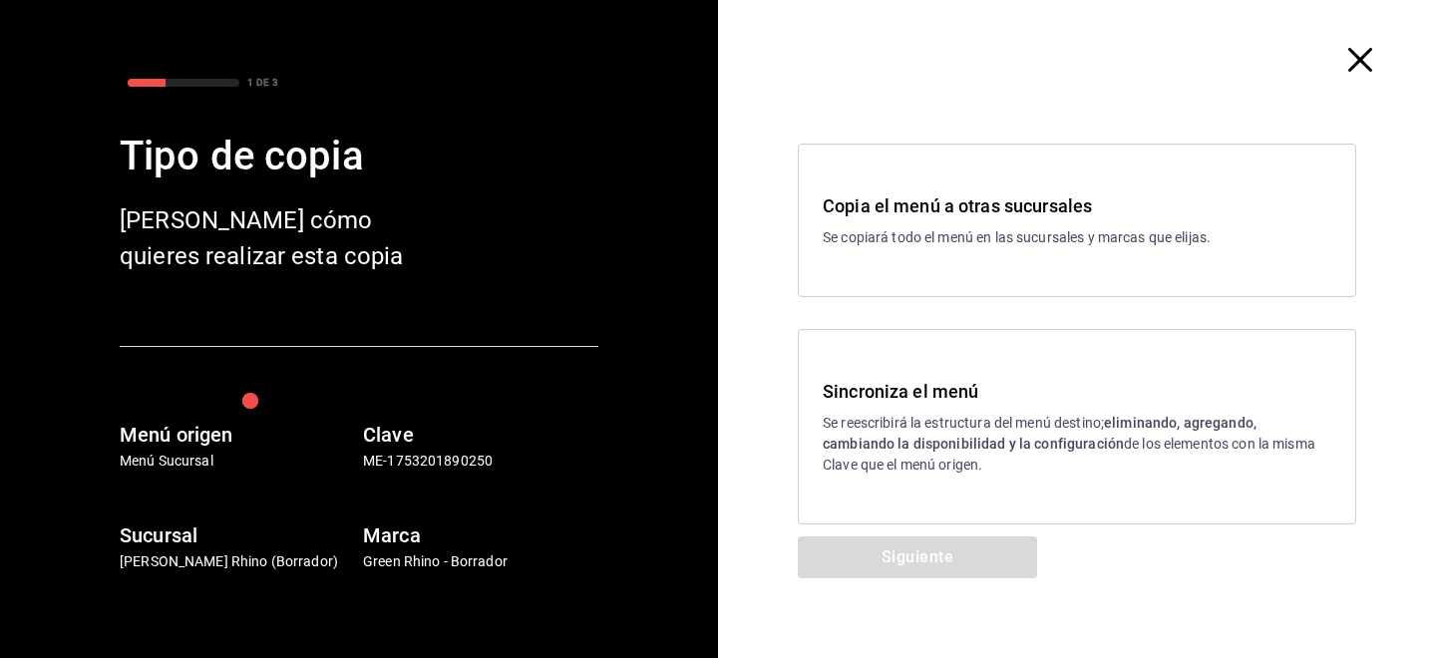
click at [1055, 417] on p "Se reescribirá la estructura del menú destino; eliminando, agregando, cambiando…" at bounding box center [1077, 444] width 508 height 63
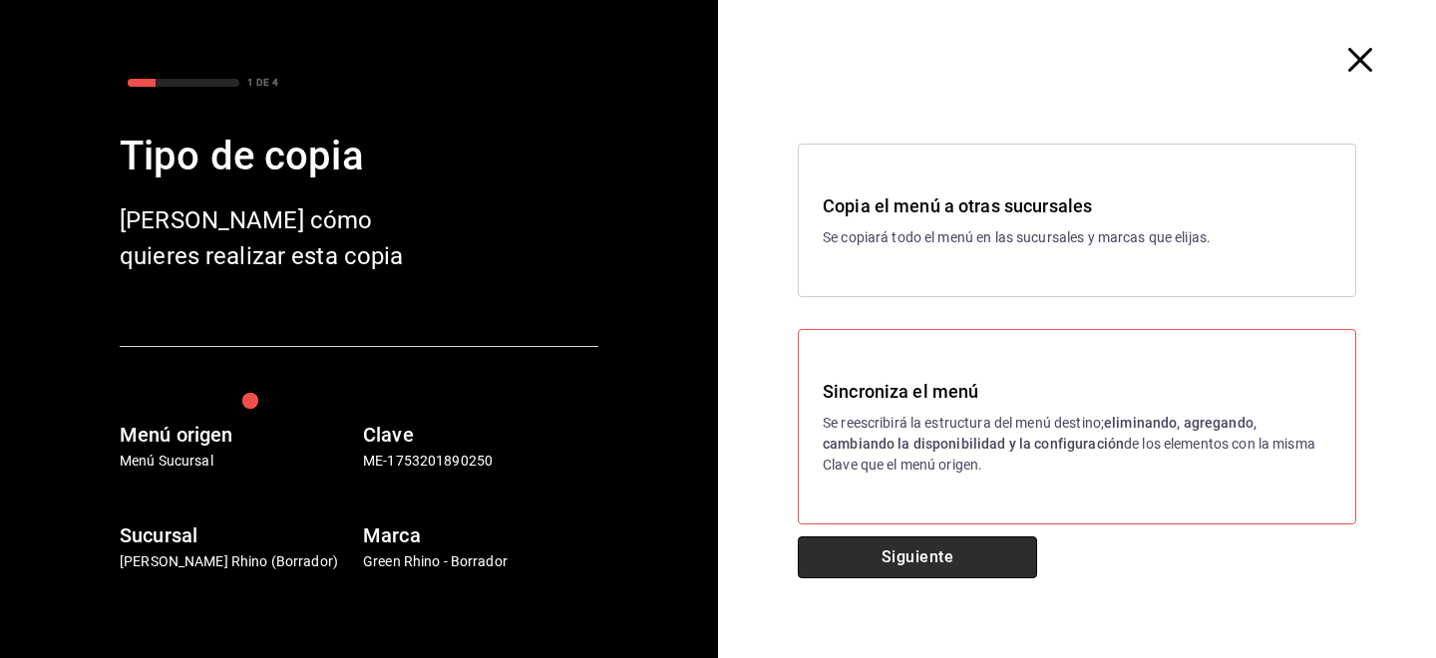
click at [918, 551] on button "Siguiente" at bounding box center [917, 557] width 239 height 42
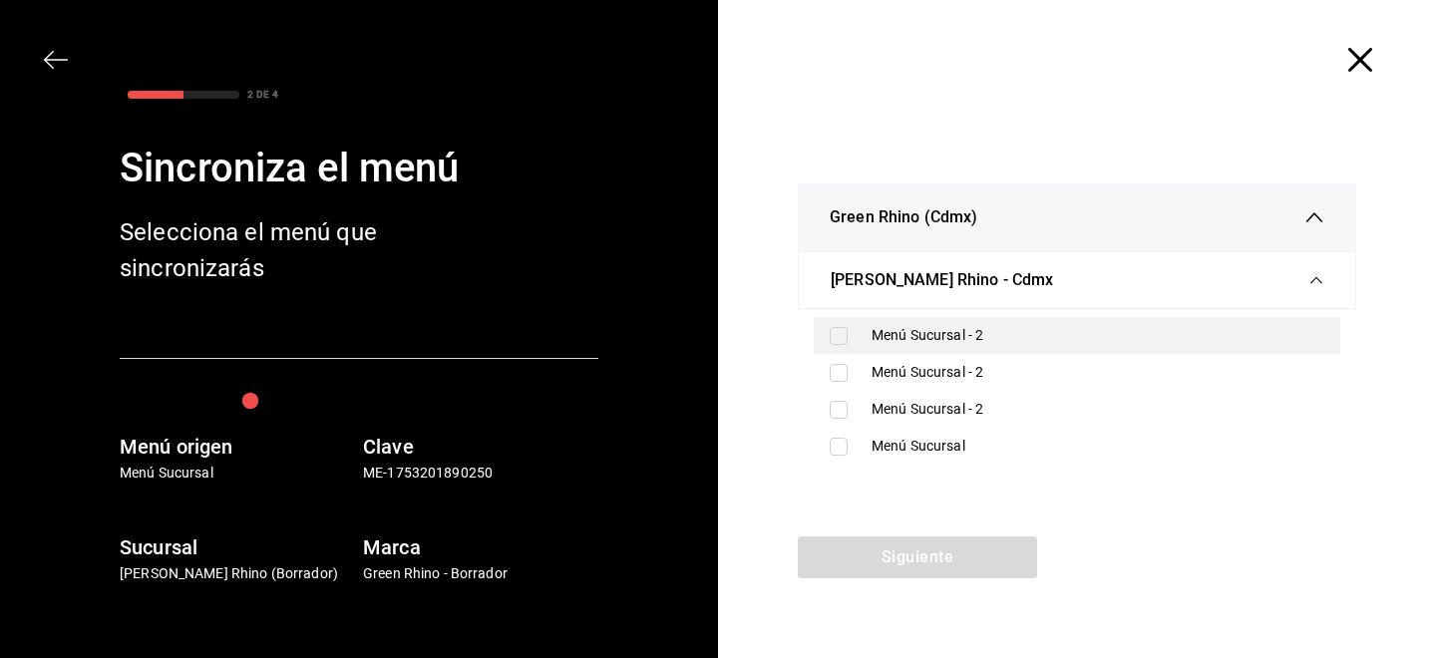
click at [835, 340] on input "checkbox" at bounding box center [839, 336] width 18 height 18
checkbox input "true"
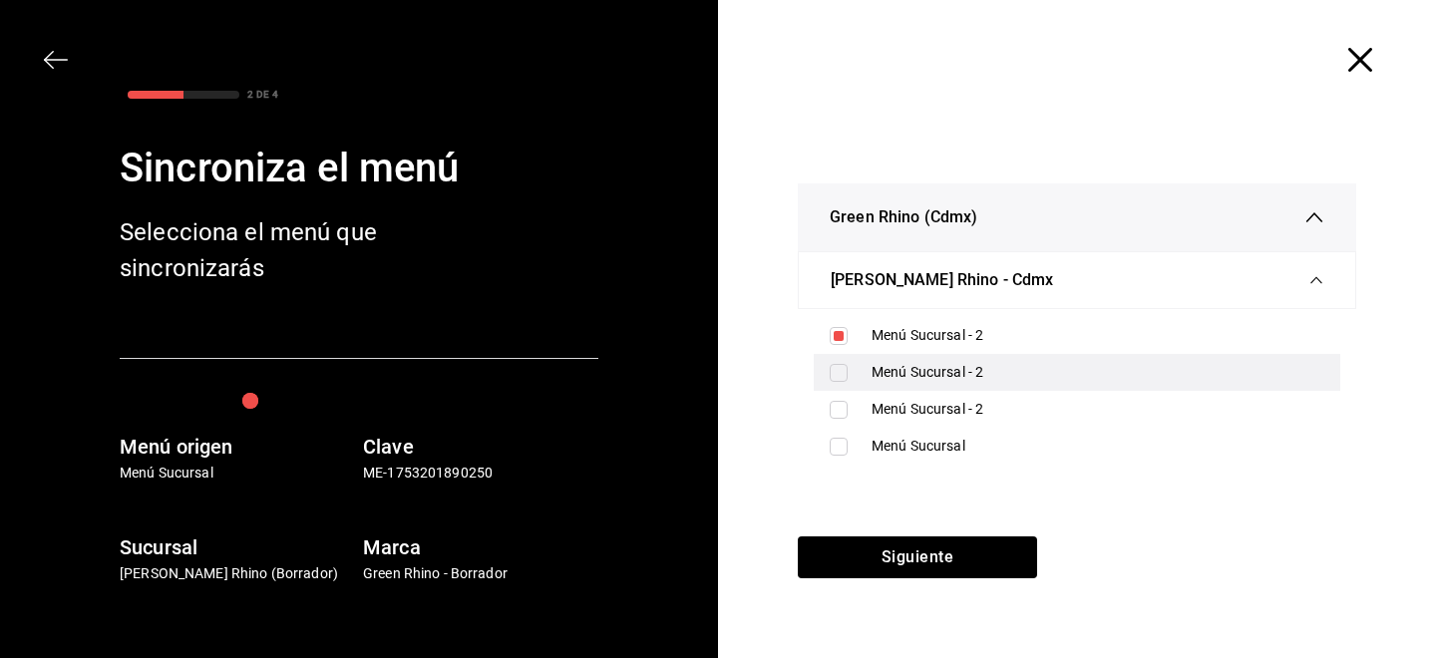
click at [836, 377] on input "checkbox" at bounding box center [839, 373] width 18 height 18
checkbox input "true"
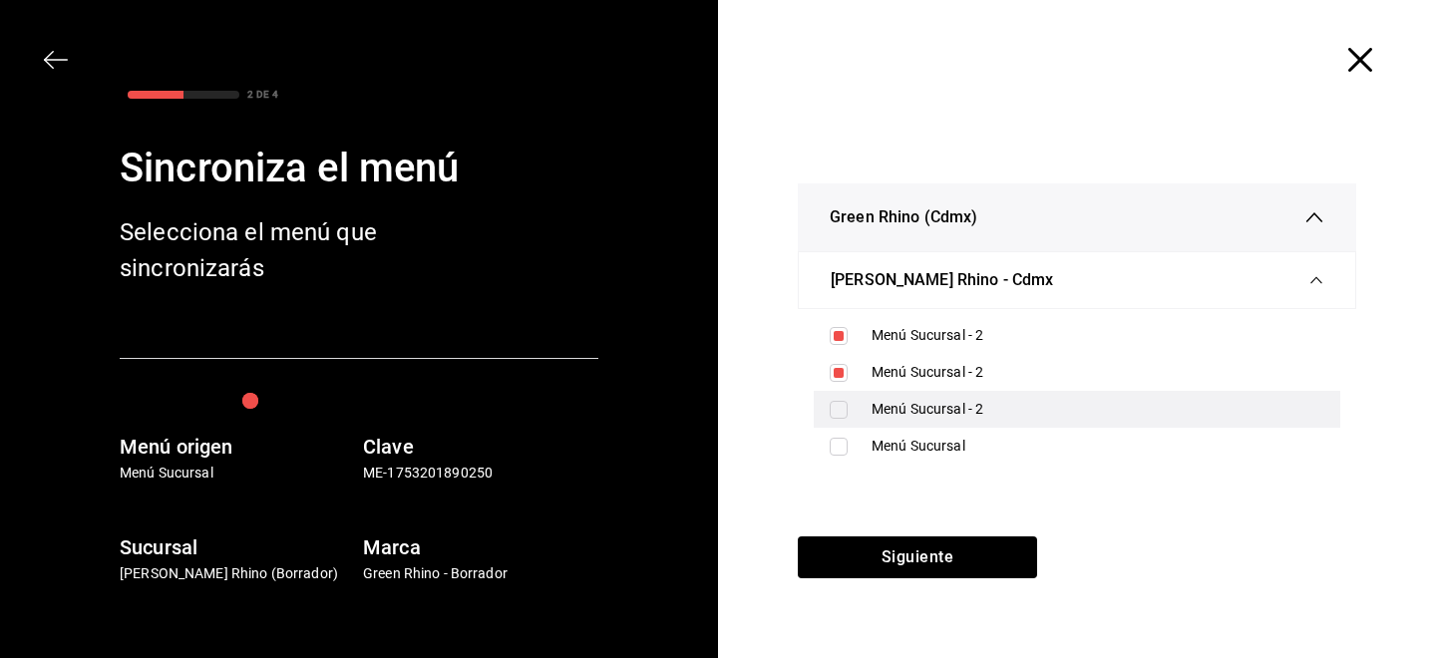
click at [836, 398] on div "Menú Sucursal - 2" at bounding box center [1077, 409] width 526 height 37
checkbox input "true"
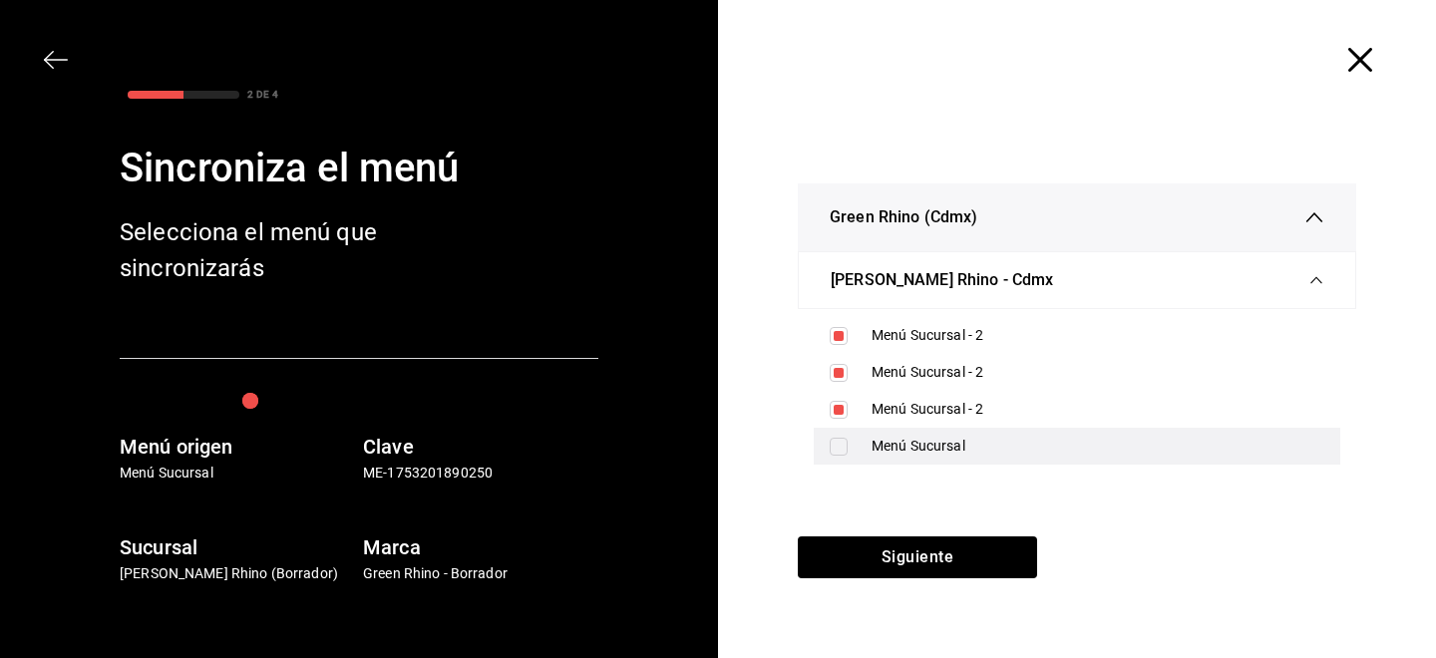
click at [843, 428] on div "Menú Sucursal" at bounding box center [1077, 446] width 526 height 37
checkbox input "true"
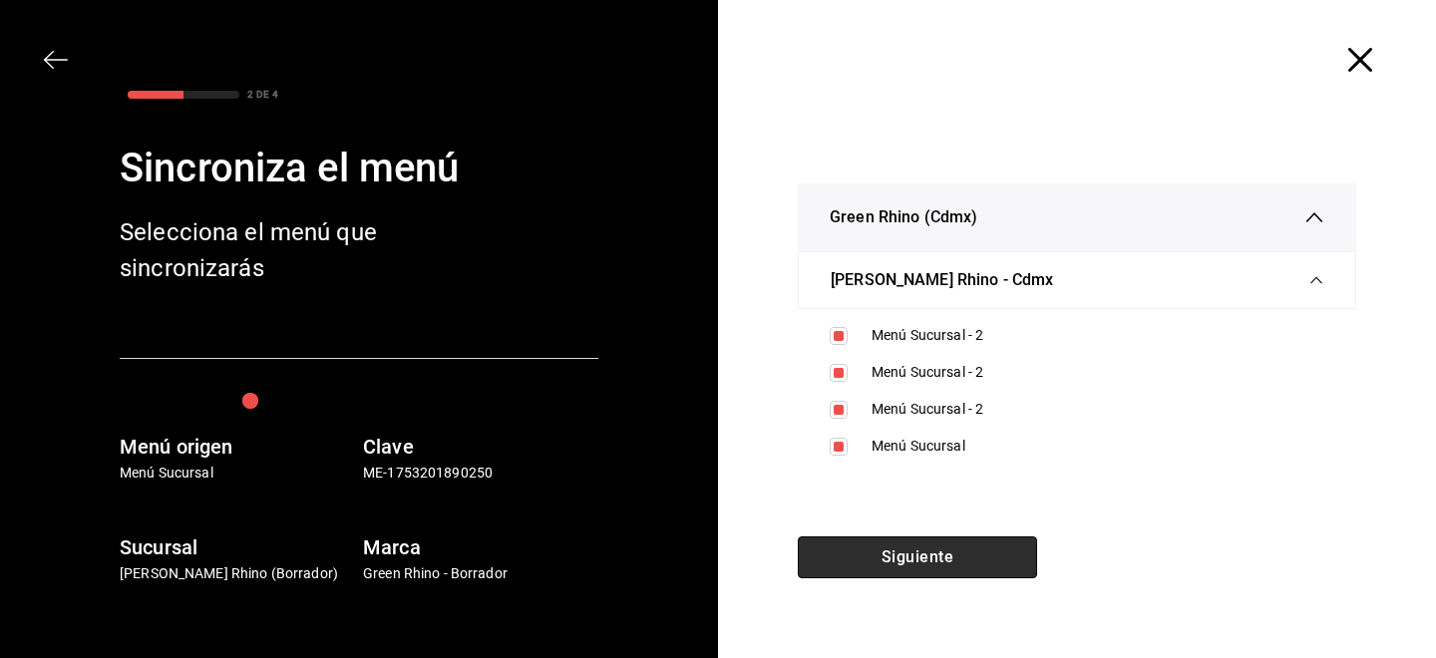
click at [844, 542] on button "Siguiente" at bounding box center [917, 557] width 239 height 42
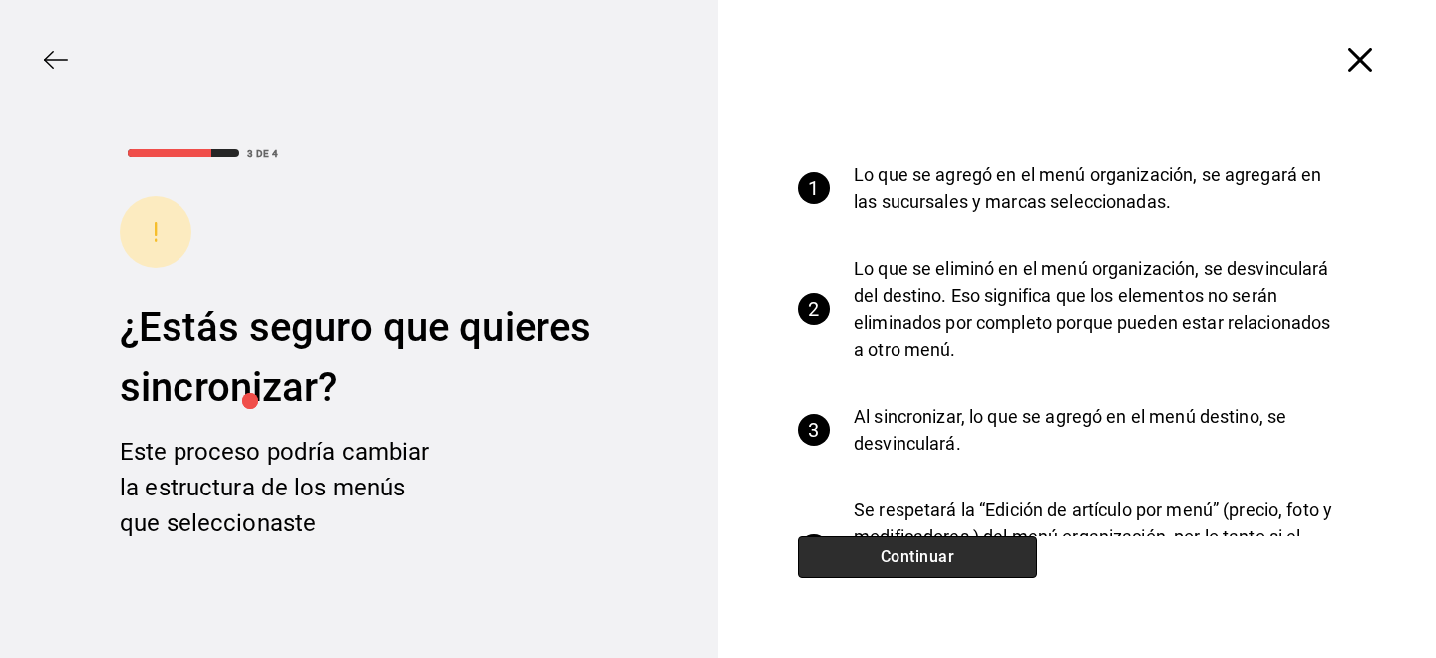
click at [844, 542] on button "Continuar" at bounding box center [917, 557] width 239 height 42
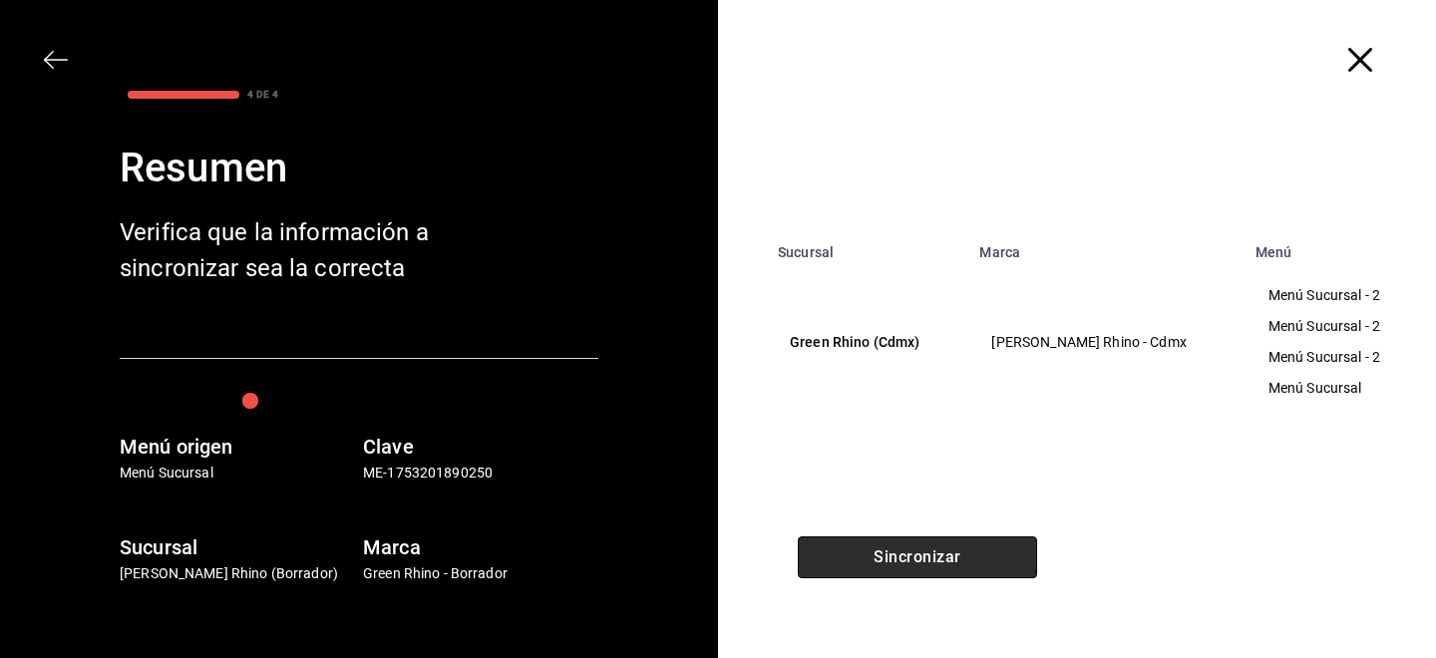
click at [844, 542] on button "Sincronizar" at bounding box center [917, 557] width 239 height 42
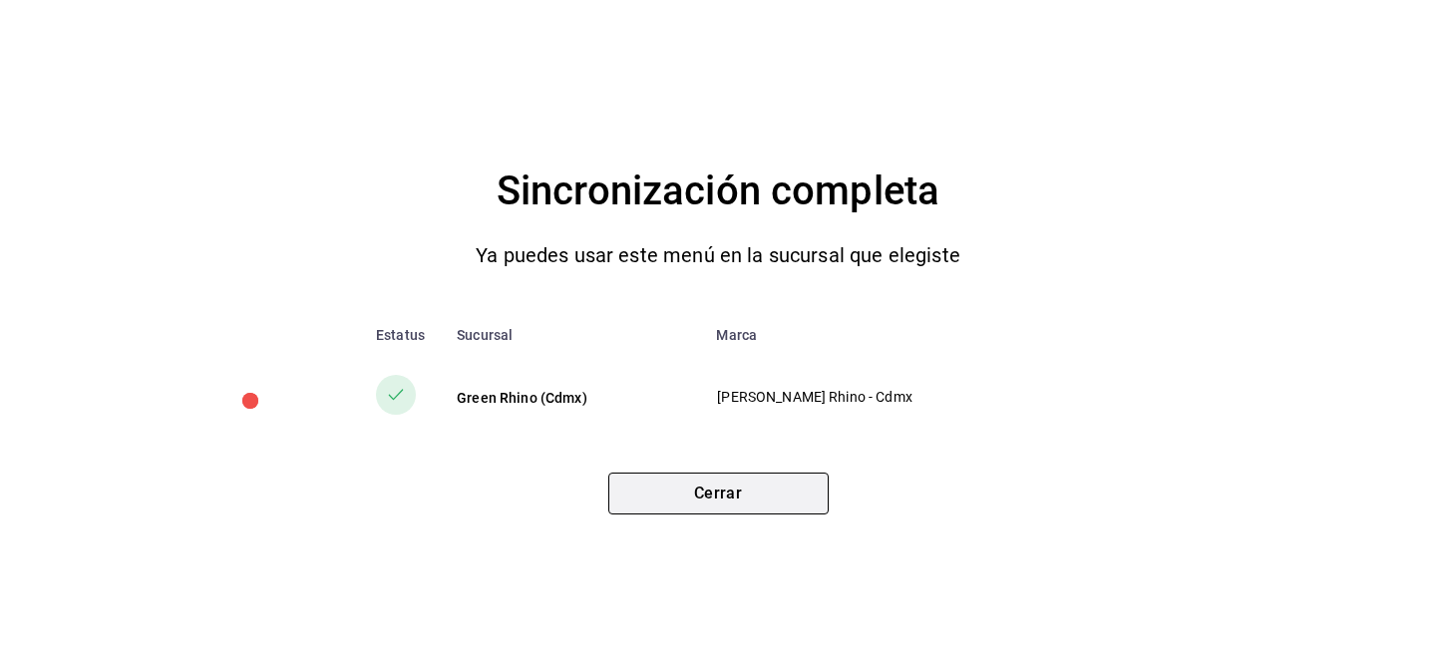
click at [633, 512] on button "Cerrar" at bounding box center [718, 494] width 220 height 42
